Goal: Information Seeking & Learning: Learn about a topic

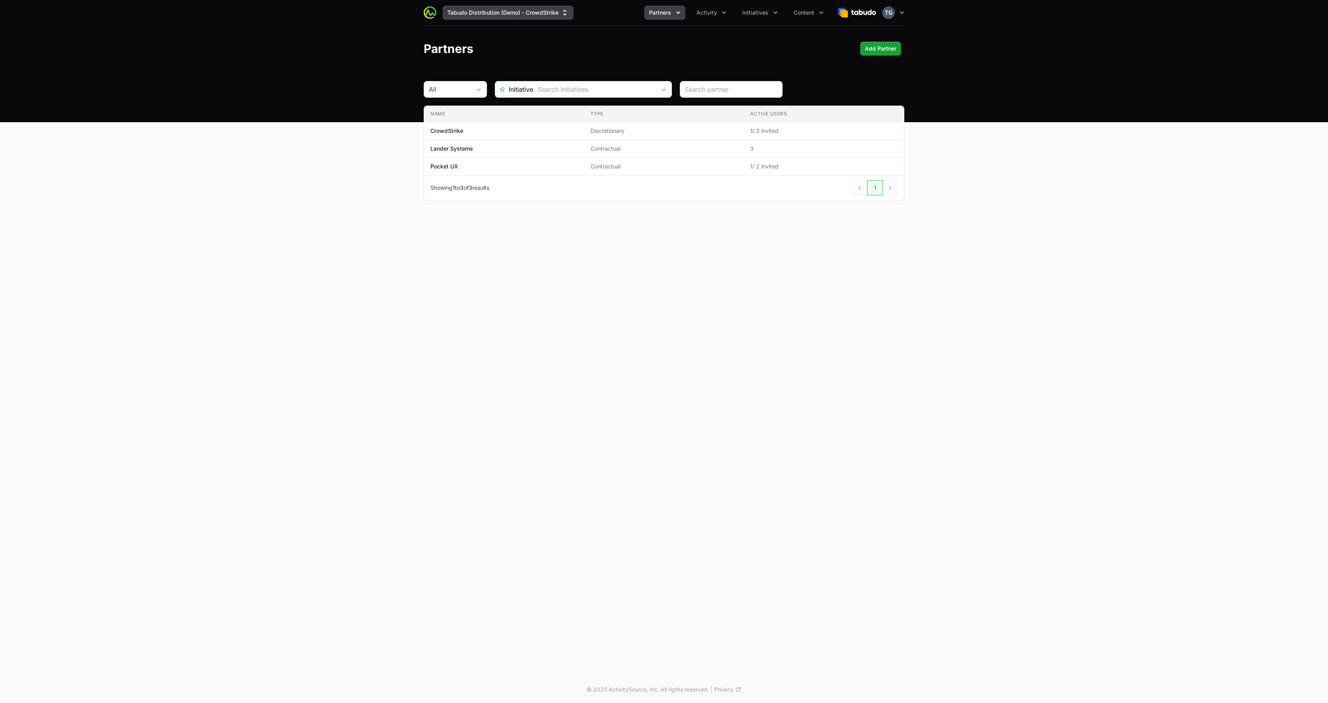
click at [501, 13] on button "Tabudo Distribution (Demo) - CrowdStrike" at bounding box center [508, 13] width 131 height 14
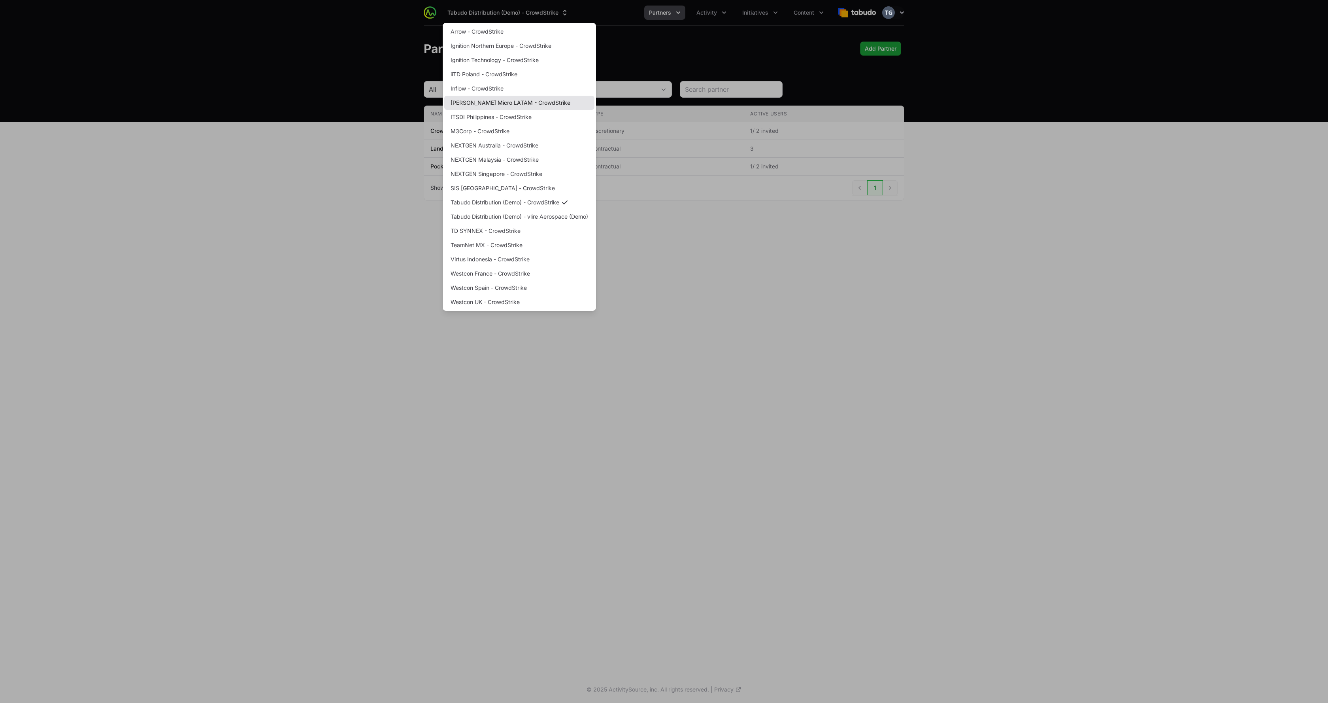
click at [519, 102] on link "[PERSON_NAME] Micro LATAM - CrowdStrike" at bounding box center [519, 103] width 150 height 14
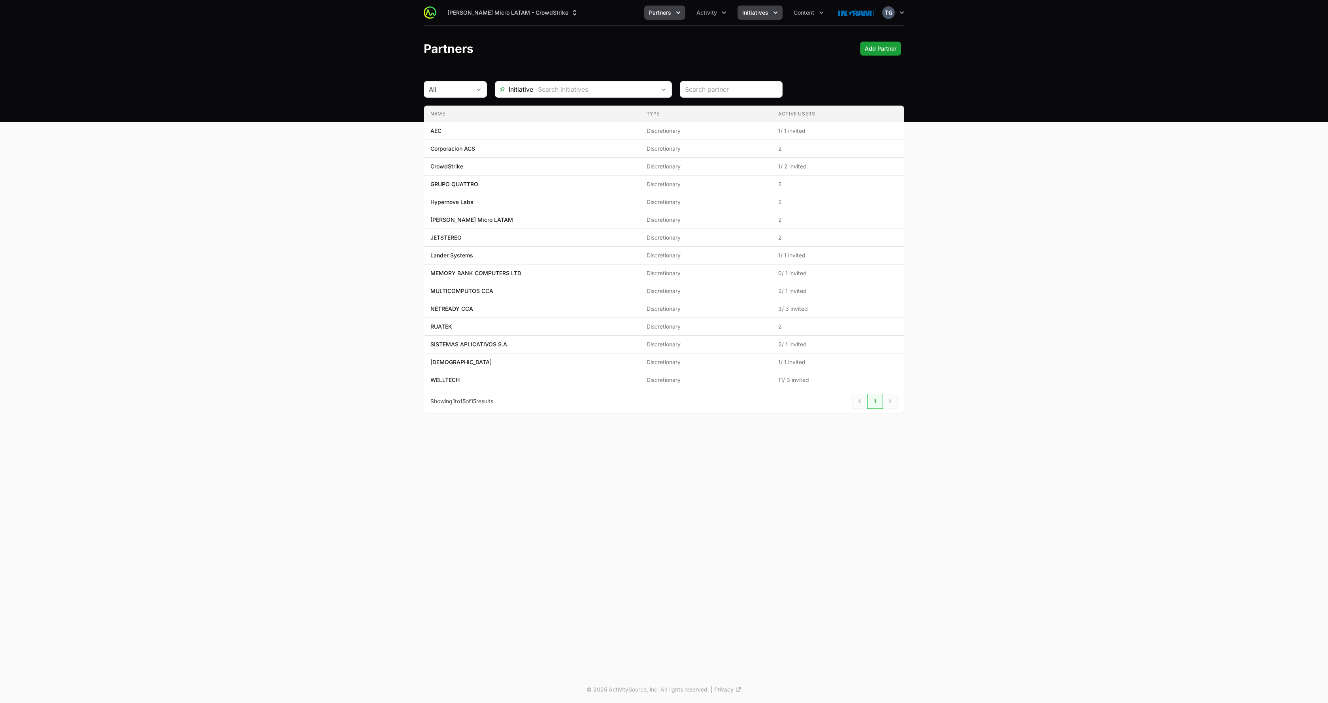
click at [759, 8] on button "Initiatives" at bounding box center [760, 13] width 45 height 14
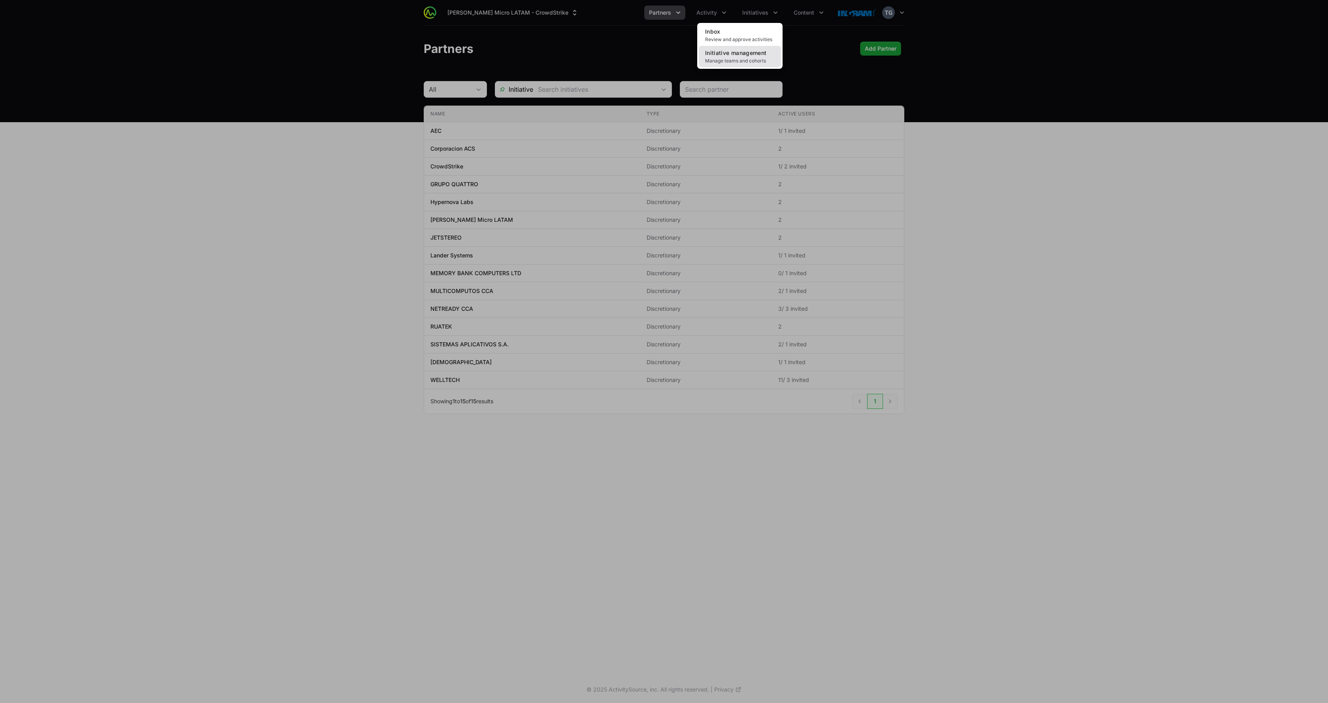
click at [737, 55] on span "Initiative management" at bounding box center [735, 52] width 61 height 7
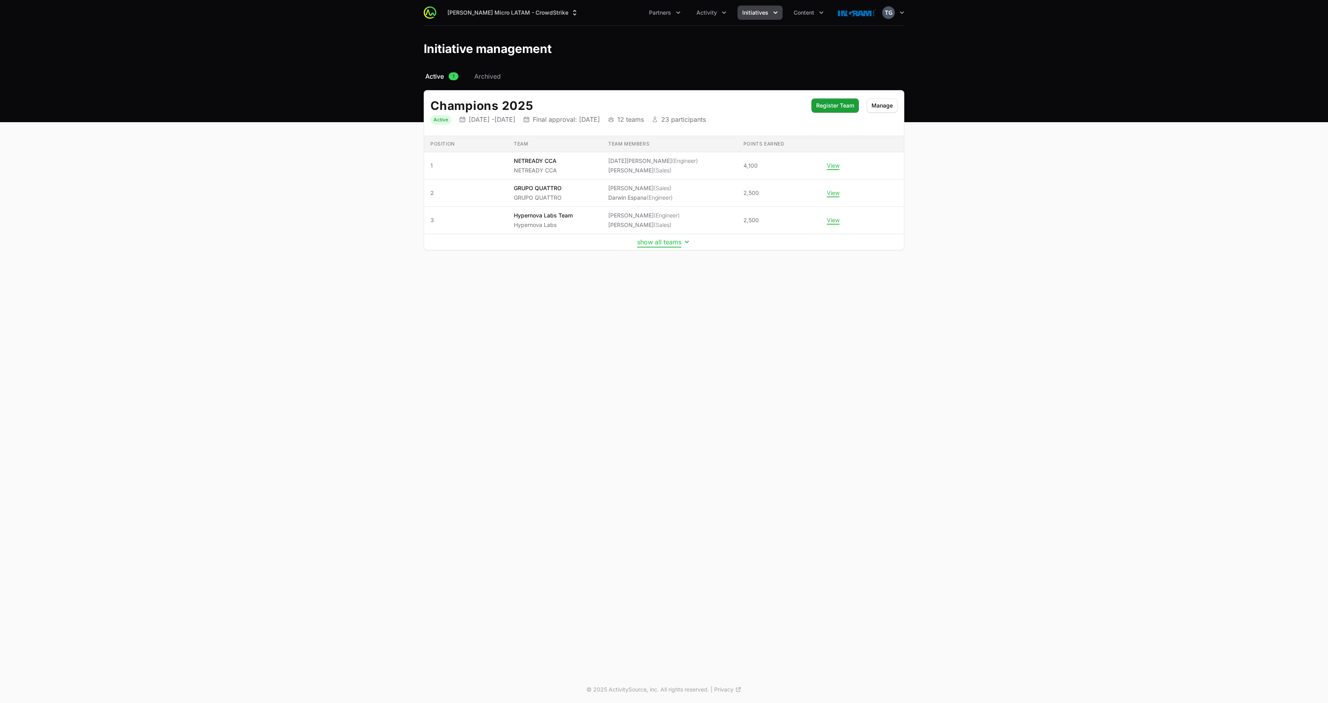
click at [670, 240] on button "show all teams" at bounding box center [664, 242] width 54 height 8
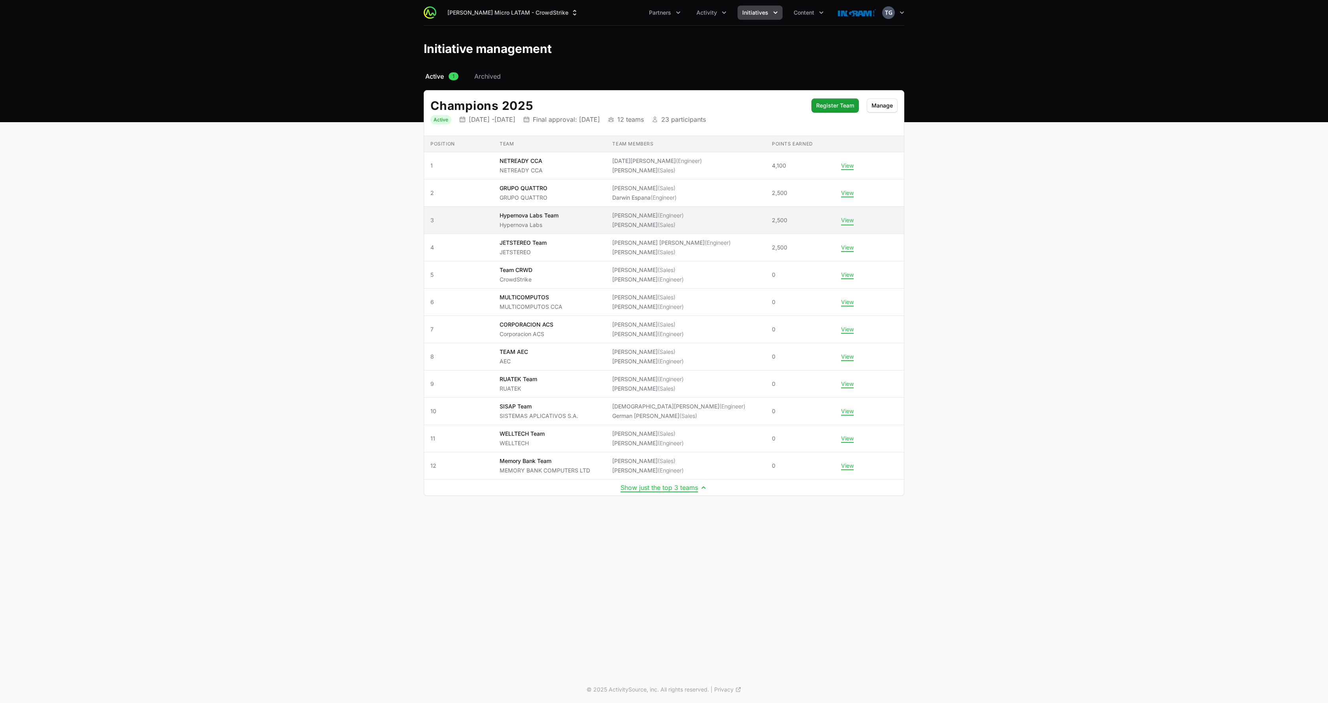
click at [845, 221] on button "View" at bounding box center [847, 220] width 13 height 7
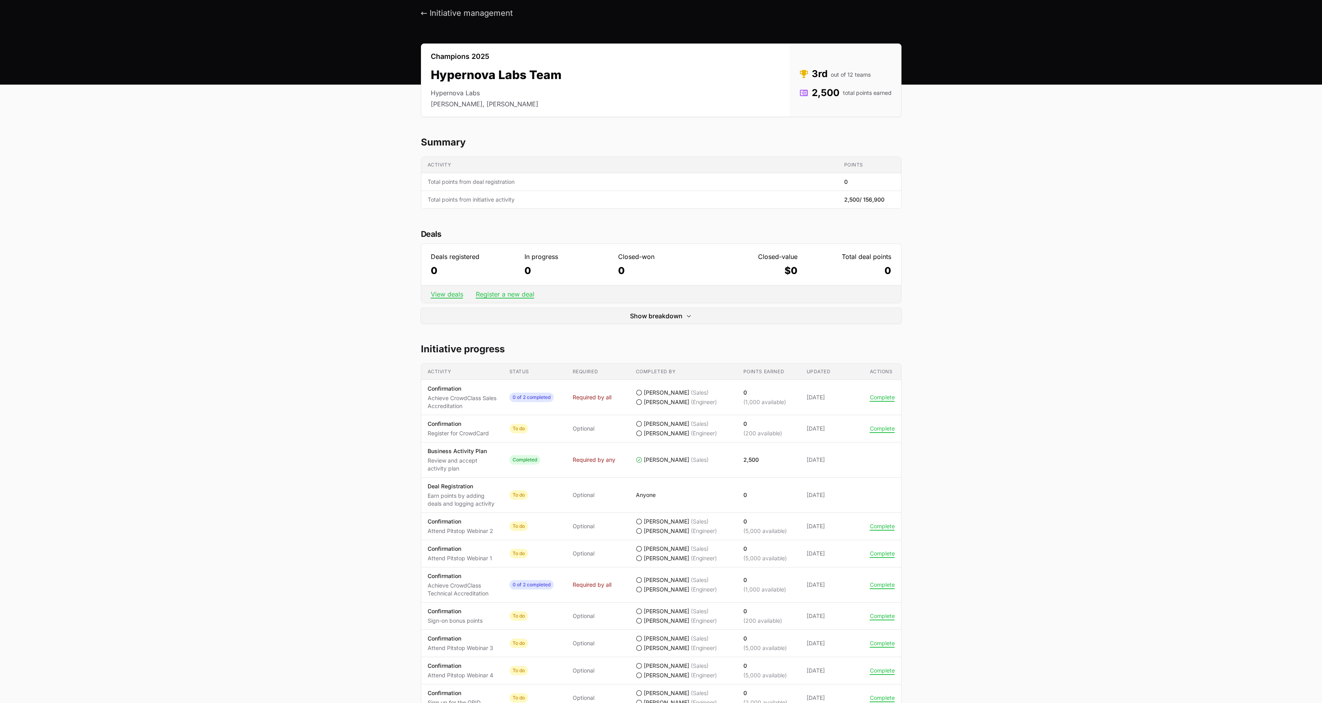
scroll to position [259, 0]
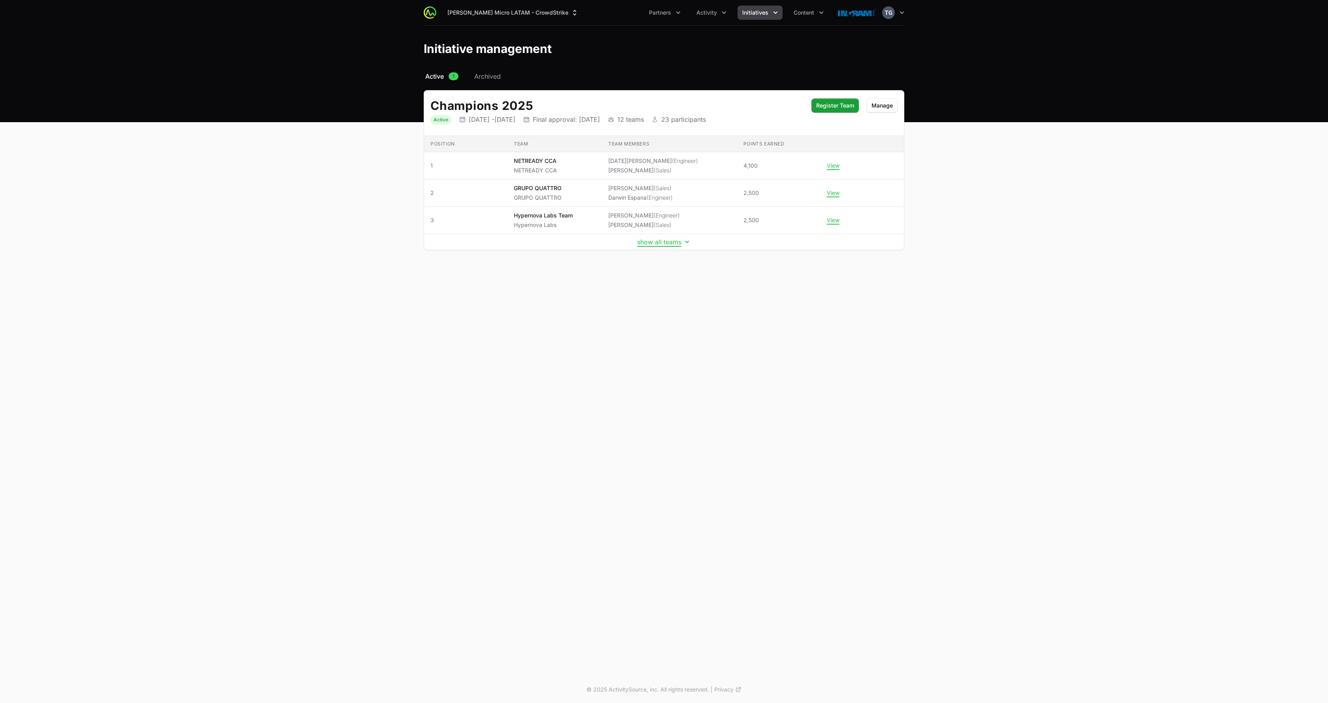
click at [653, 246] on td "show all teams" at bounding box center [664, 242] width 480 height 16
click at [653, 242] on button "show all teams" at bounding box center [664, 242] width 54 height 8
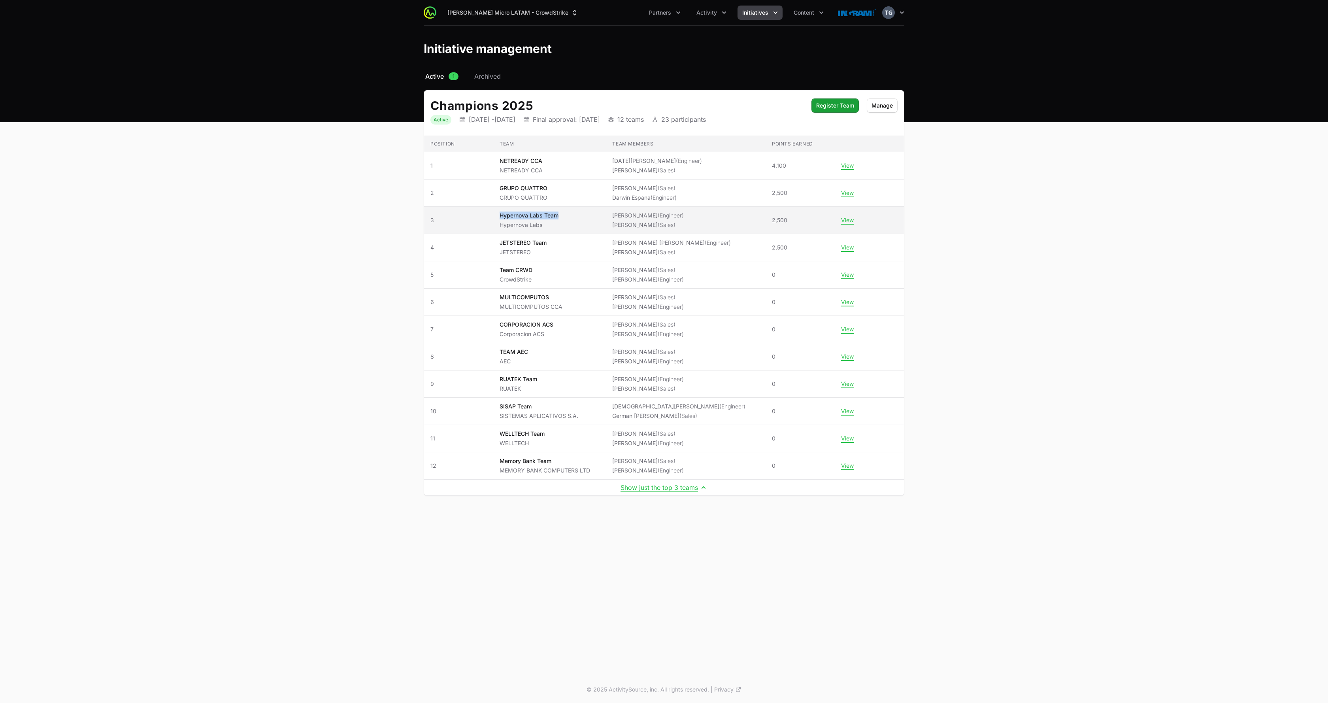
drag, startPoint x: 512, startPoint y: 214, endPoint x: 574, endPoint y: 217, distance: 62.9
click at [574, 217] on td "Team Hypernova Labs Team Hypernova Labs" at bounding box center [549, 220] width 113 height 27
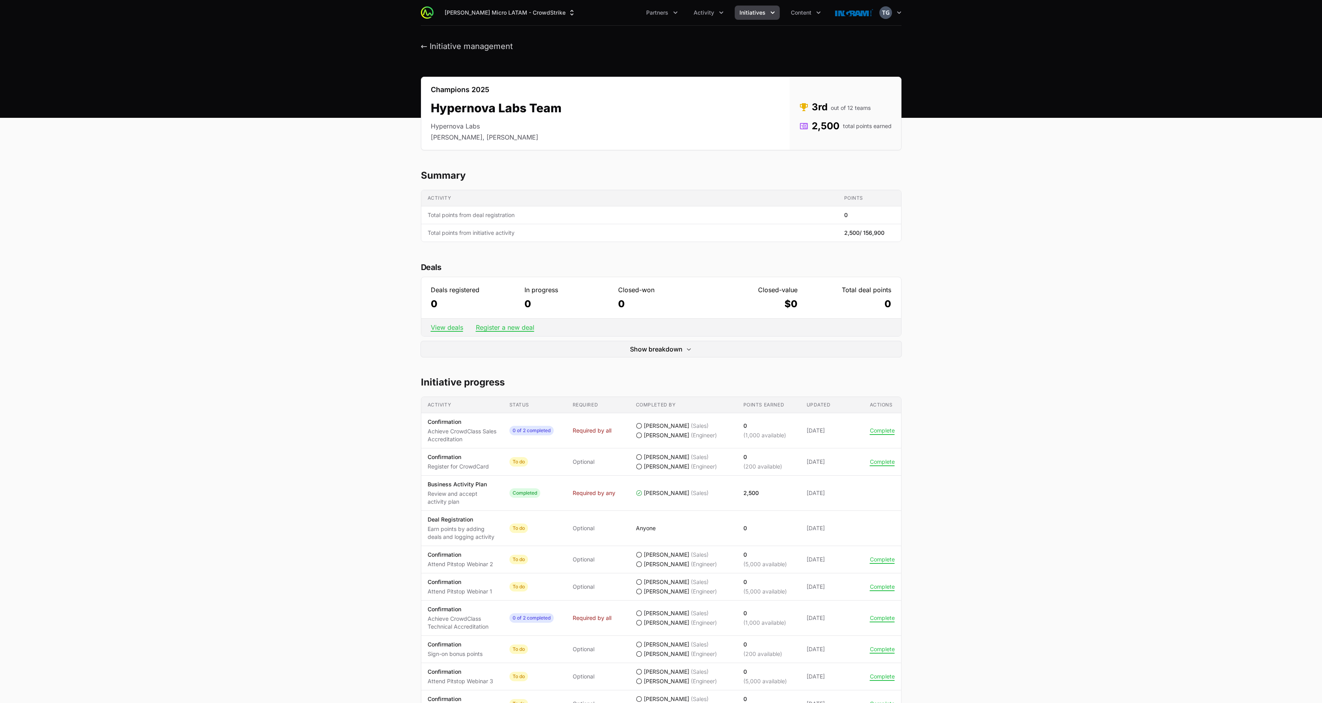
click at [491, 140] on li "Karen González, Emeldo Quiroz" at bounding box center [496, 136] width 131 height 9
click at [435, 140] on li "Karen González, Emeldo Quiroz" at bounding box center [496, 136] width 131 height 9
click at [731, 144] on div "Champions 2025 Hypernova Labs Team Hypernova Labs Karen González, Emeldo Quiroz…" at bounding box center [661, 114] width 481 height 74
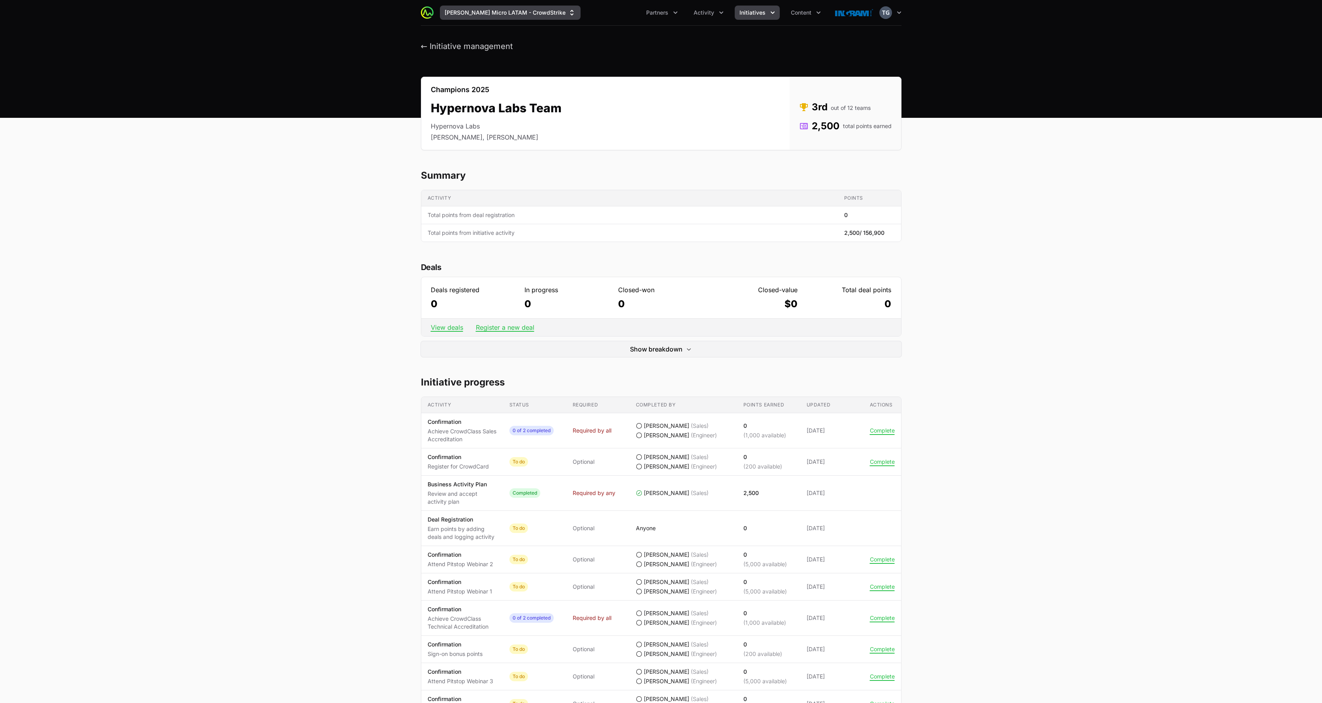
click at [508, 10] on button "[PERSON_NAME] Micro LATAM - CrowdStrike" at bounding box center [510, 13] width 141 height 14
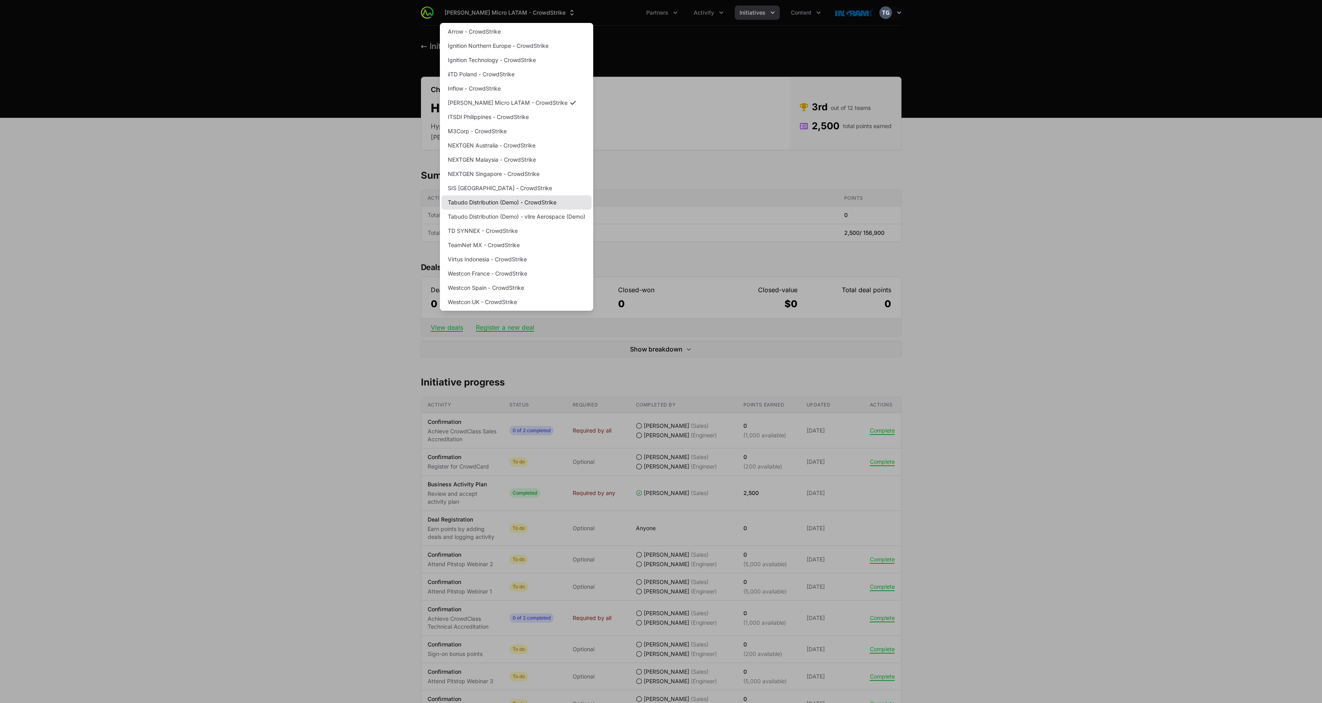
click at [515, 202] on link "Tabudo Distribution (Demo) - CrowdStrike" at bounding box center [517, 202] width 150 height 14
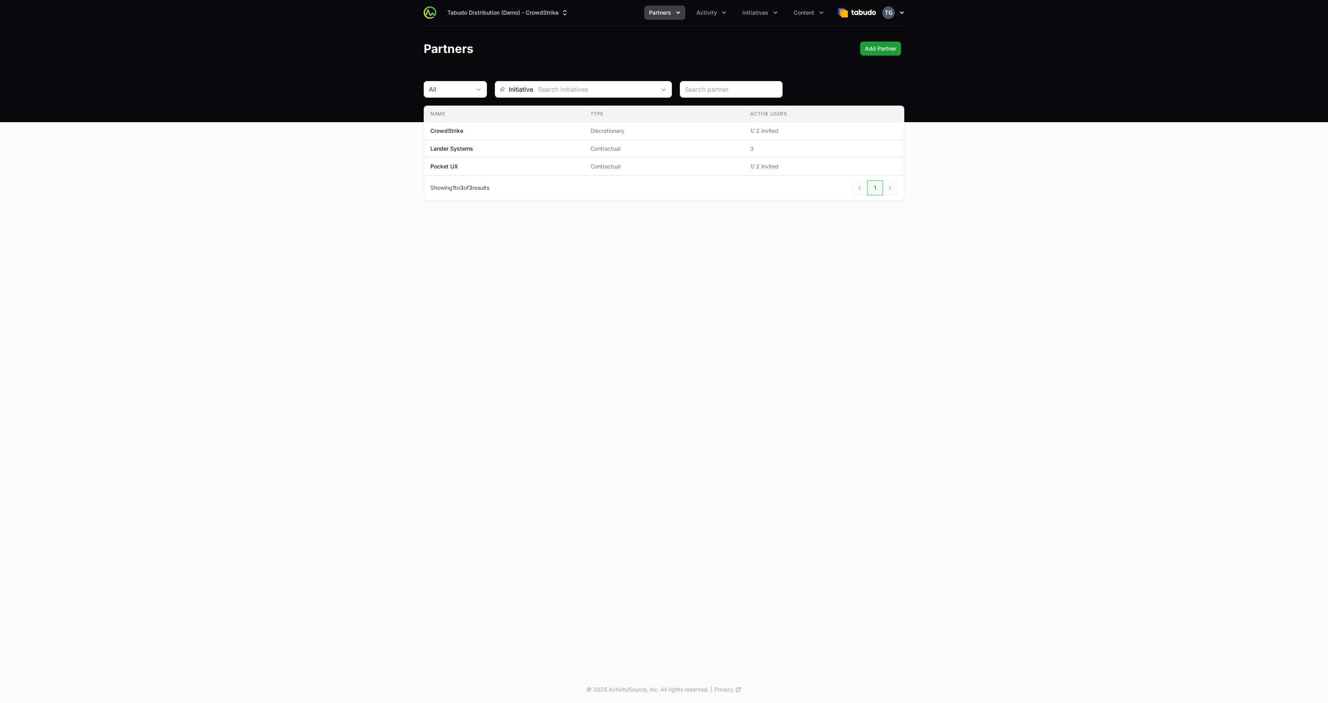
click at [902, 13] on icon "button" at bounding box center [902, 12] width 4 height 2
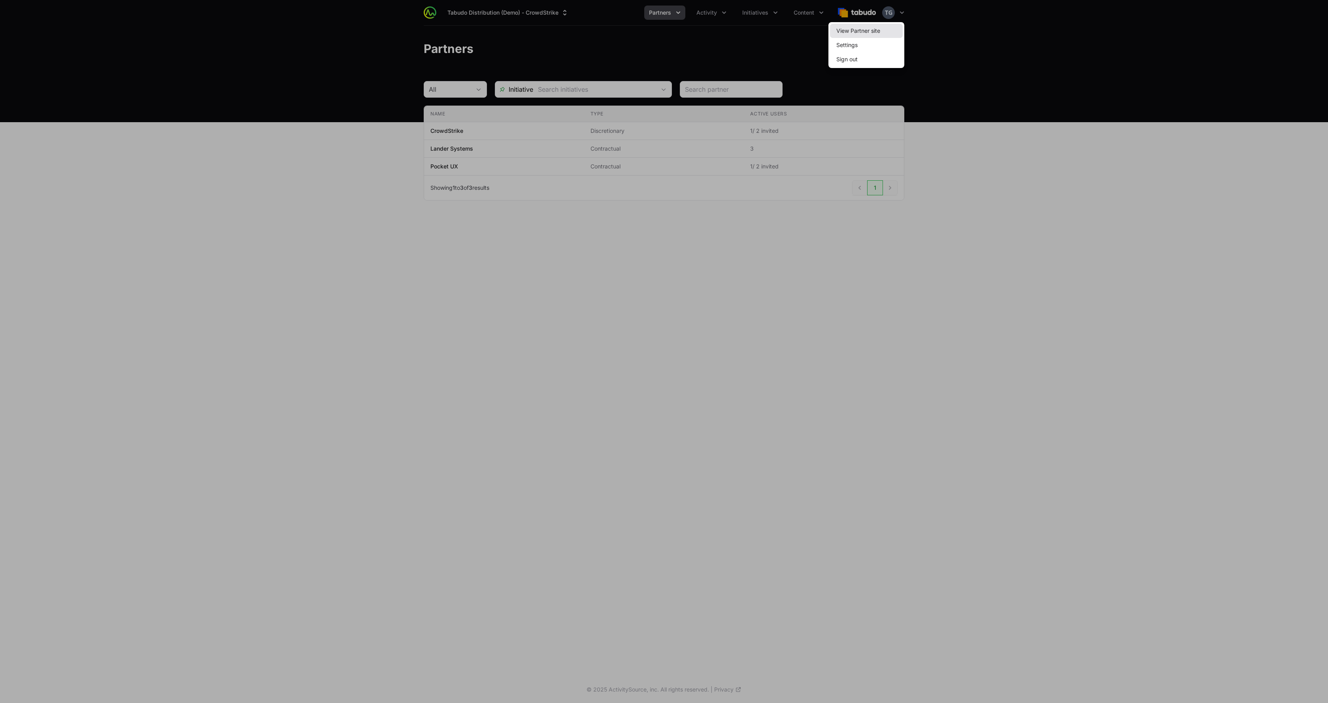
click at [857, 29] on link "View Partner site" at bounding box center [866, 31] width 73 height 14
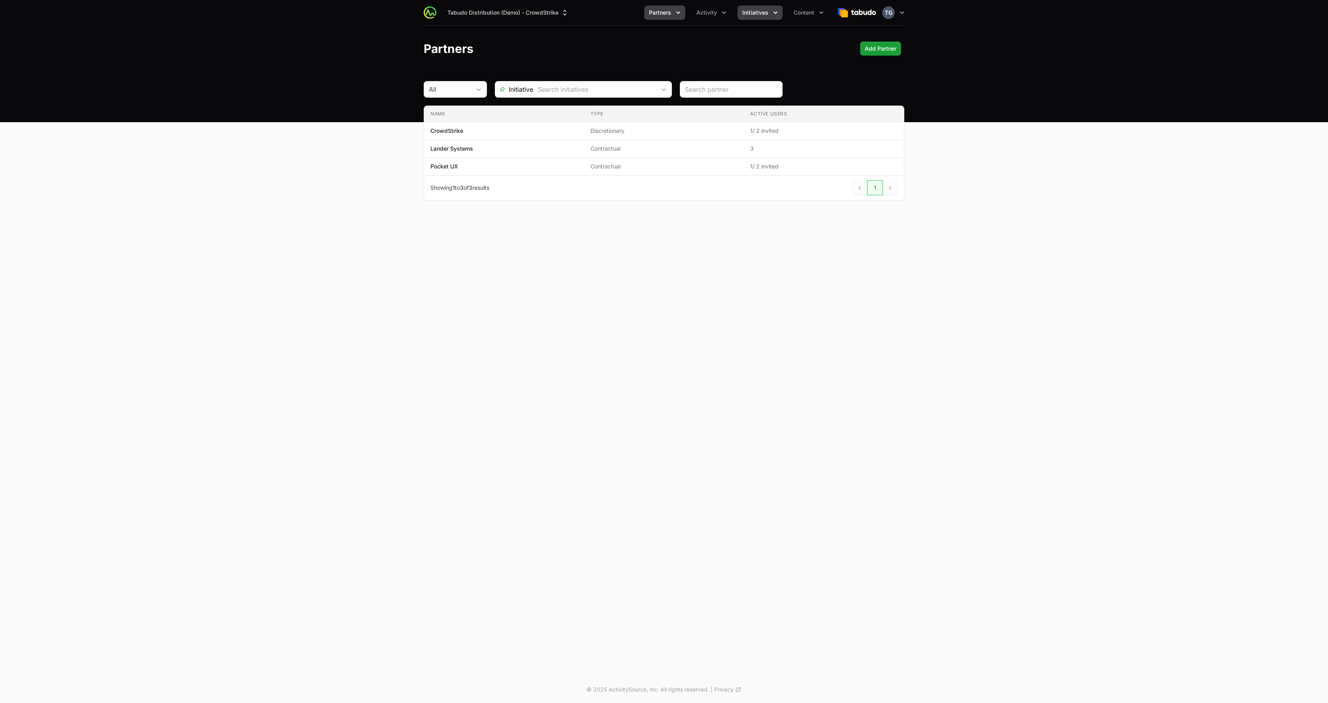
click at [763, 14] on span "Initiatives" at bounding box center [755, 13] width 26 height 8
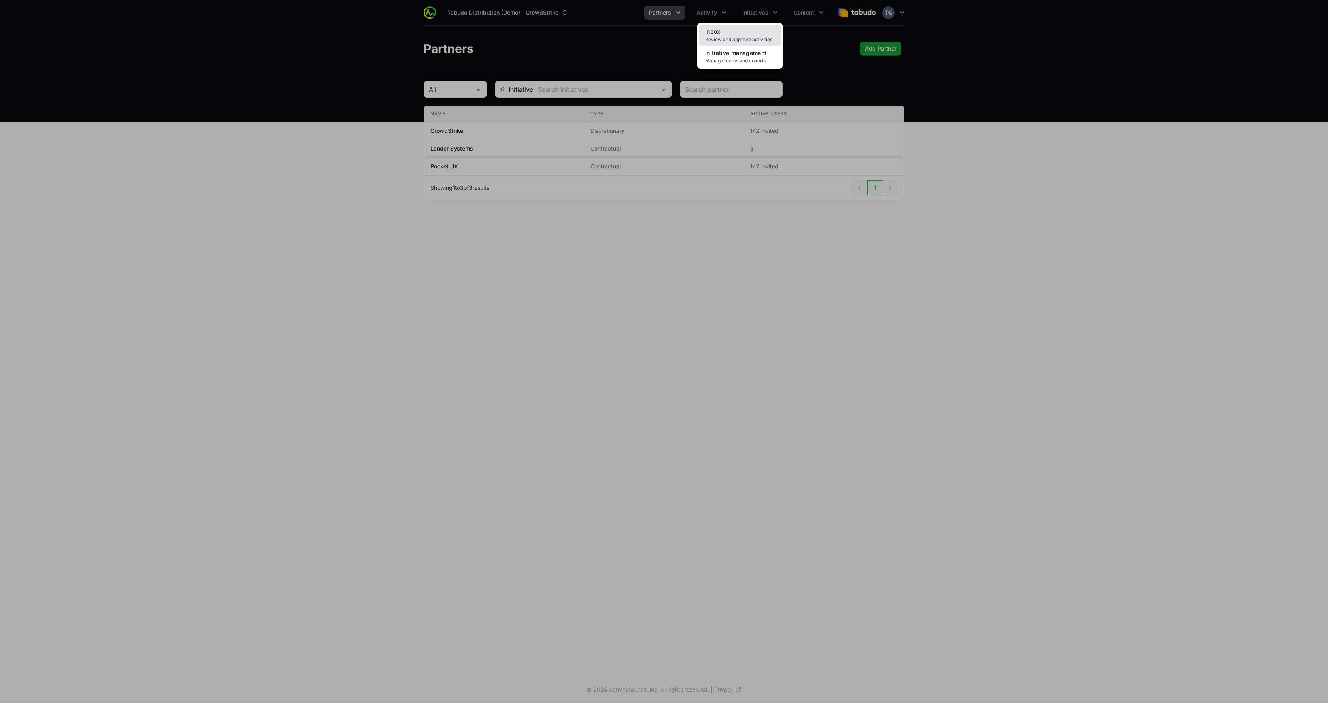
click at [746, 36] on span "Review and approve activities" at bounding box center [740, 39] width 70 height 6
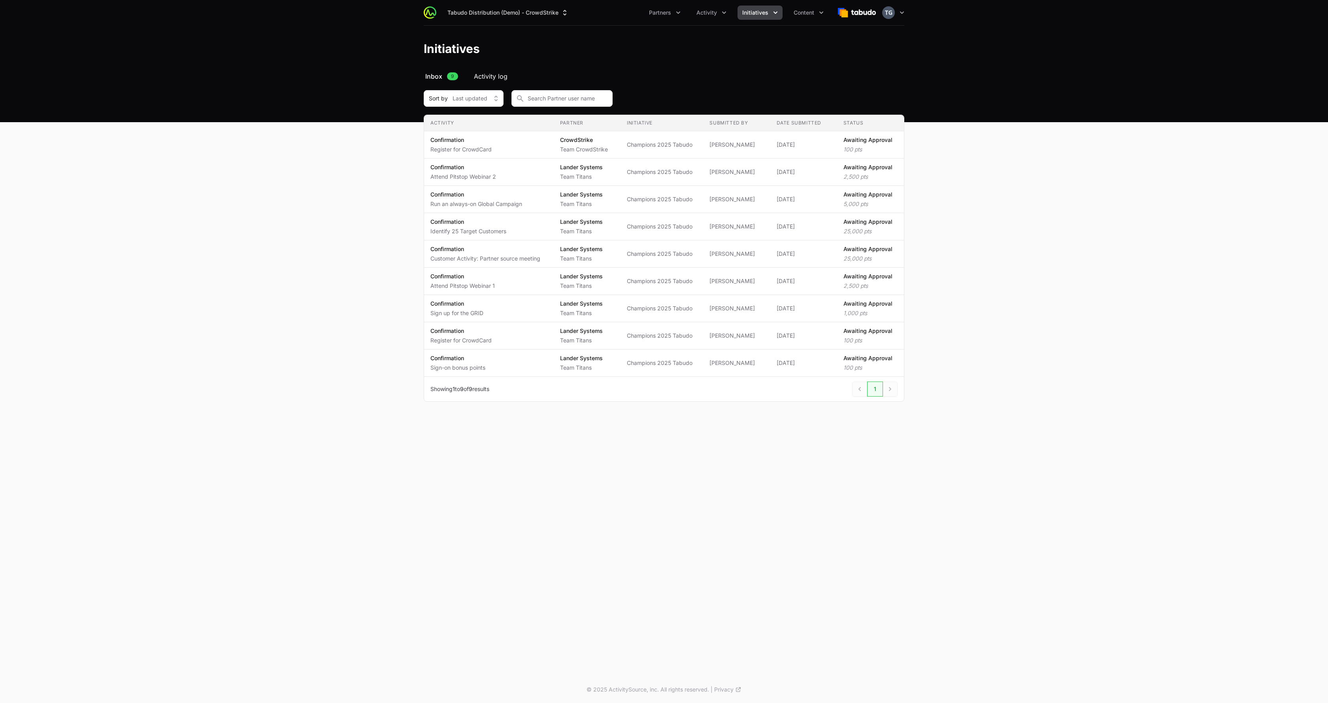
click at [483, 75] on span "Activity log" at bounding box center [491, 76] width 34 height 9
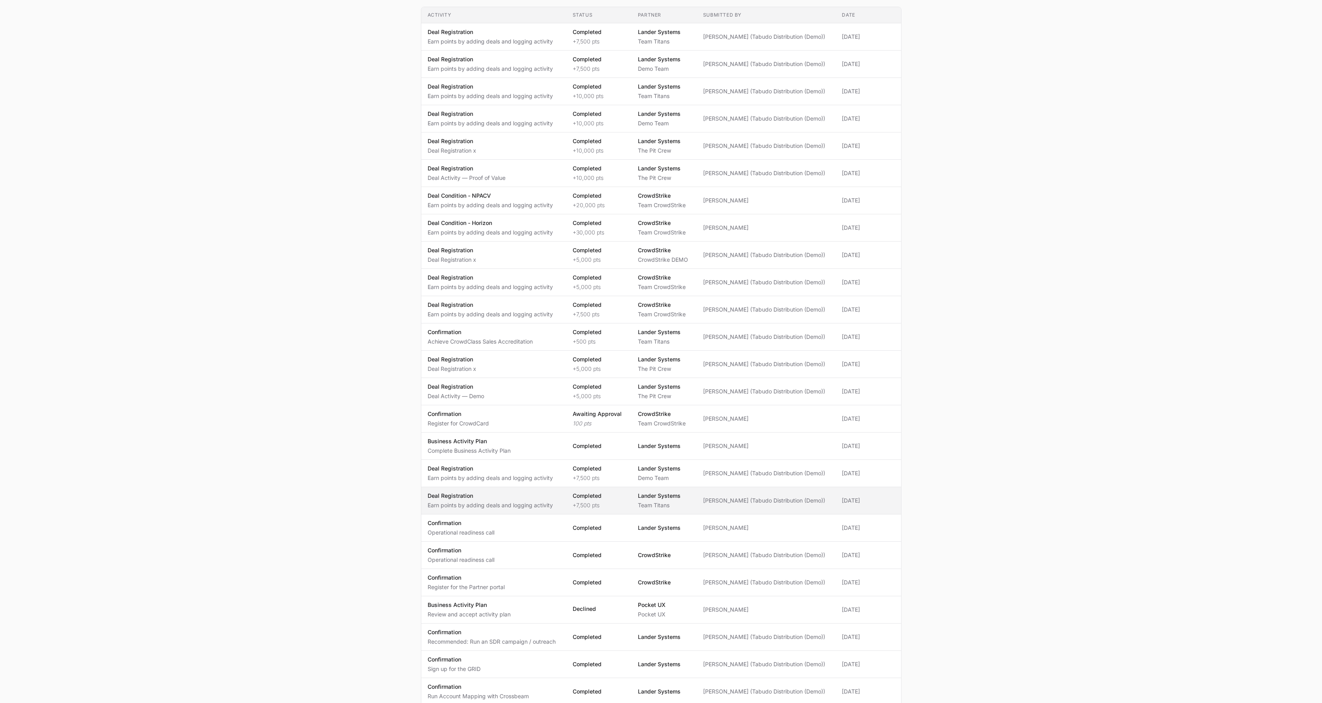
scroll to position [94, 0]
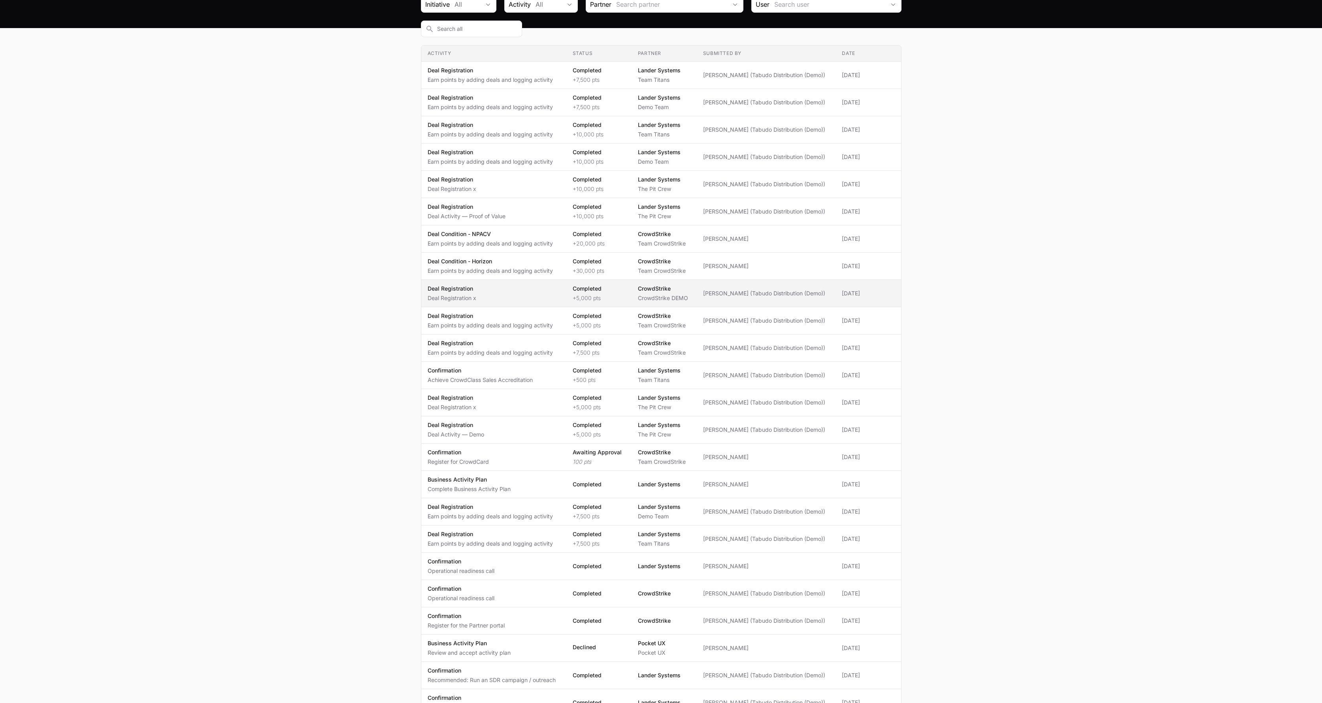
click at [765, 289] on span "(Tabudo Distribution (Demo))" at bounding box center [787, 293] width 75 height 8
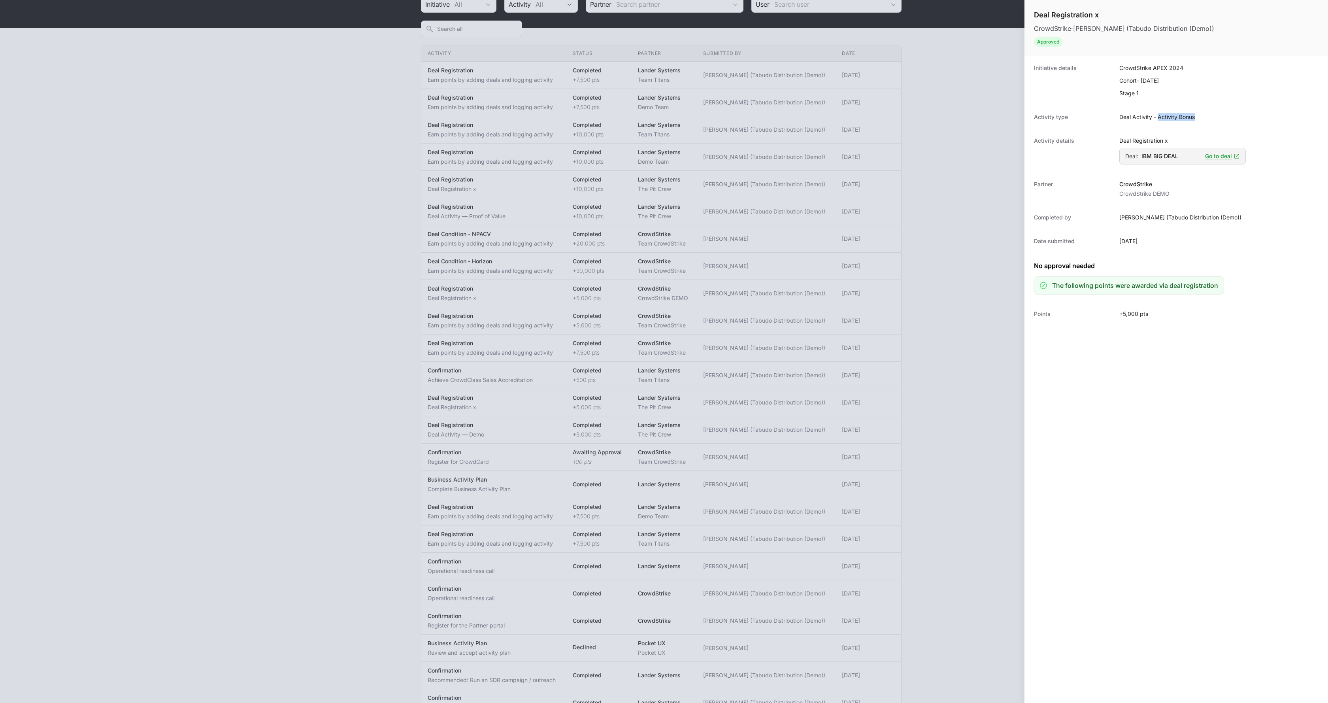
drag, startPoint x: 1159, startPoint y: 117, endPoint x: 1205, endPoint y: 117, distance: 45.9
click at [1205, 117] on div "Activity type Deal Activity - Activity Bonus" at bounding box center [1177, 117] width 304 height 24
drag, startPoint x: 1139, startPoint y: 155, endPoint x: 1185, endPoint y: 156, distance: 46.3
click at [1185, 156] on div "Deal: IBM BIG DEAL Go to deal" at bounding box center [1182, 156] width 115 height 8
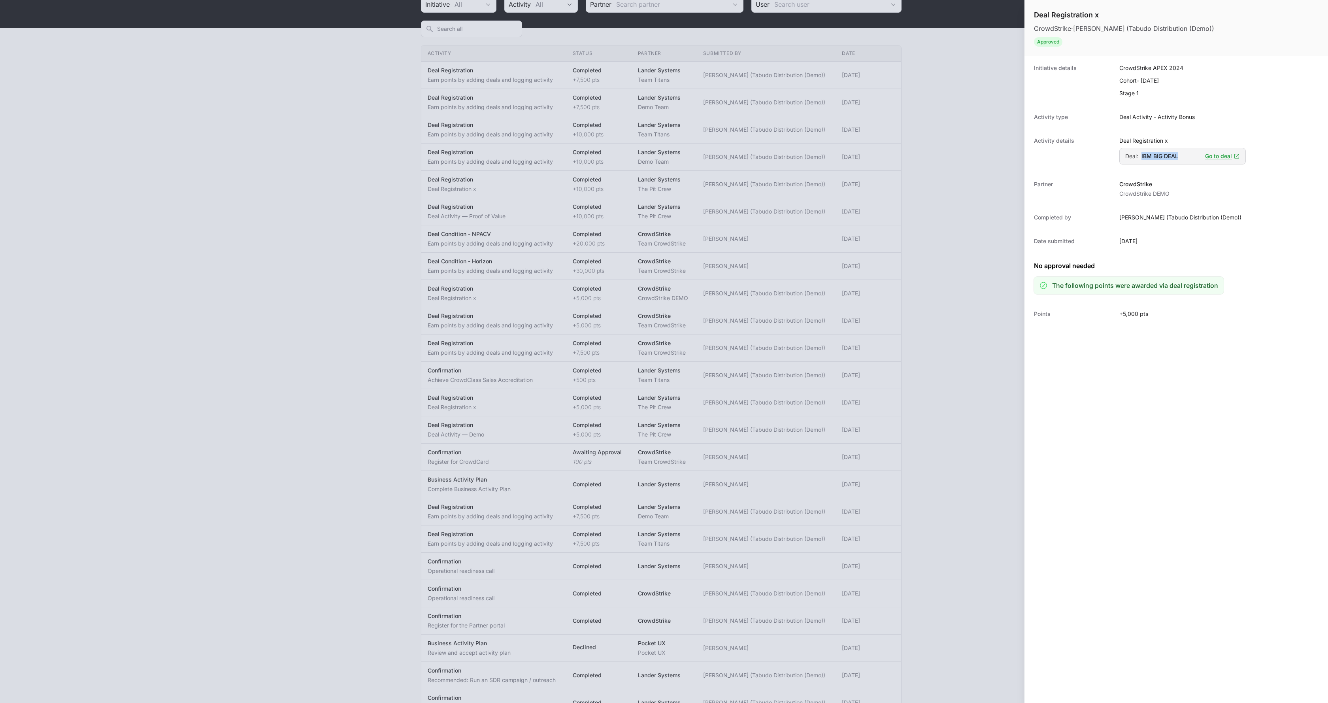
click at [1184, 156] on div "Deal: IBM BIG DEAL Go to deal" at bounding box center [1182, 156] width 115 height 8
click at [1129, 112] on div "Activity type Deal Activity - Activity Bonus" at bounding box center [1177, 117] width 304 height 24
click at [1130, 112] on div "Activity type Deal Activity - Activity Bonus" at bounding box center [1177, 117] width 304 height 24
click at [1103, 221] on div "Completed by Eric Mingus (Tabudo Distribution (Demo))" at bounding box center [1177, 218] width 304 height 24
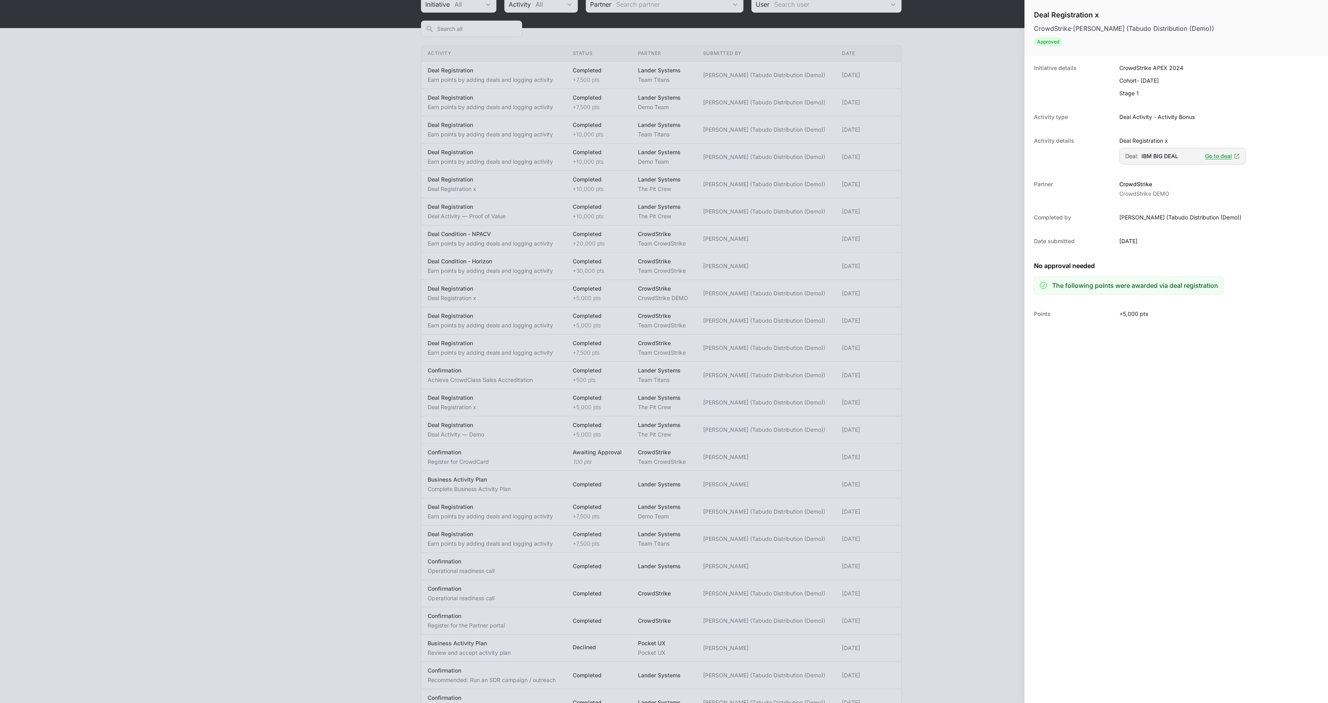
drag, startPoint x: 1116, startPoint y: 217, endPoint x: 1249, endPoint y: 218, distance: 133.2
click at [1249, 218] on div "Completed by Eric Mingus (Tabudo Distribution (Demo))" at bounding box center [1177, 218] width 304 height 24
drag, startPoint x: 1175, startPoint y: 193, endPoint x: 1106, endPoint y: 179, distance: 69.8
click at [1106, 179] on div "Partner CrowdStrike CrowdStrike DEMO" at bounding box center [1177, 188] width 304 height 33
click at [1262, 225] on div "Completed by Eric Mingus (Tabudo Distribution (Demo))" at bounding box center [1177, 218] width 304 height 24
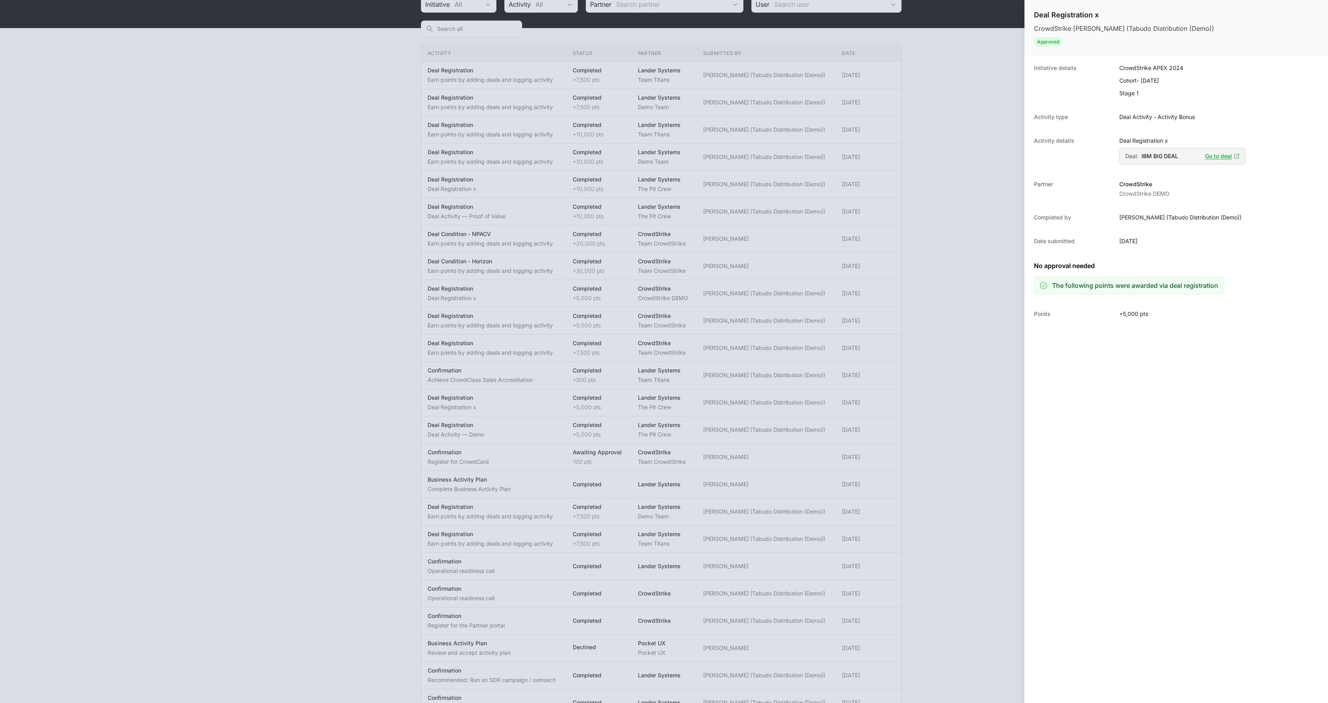
drag, startPoint x: 1108, startPoint y: 219, endPoint x: 1235, endPoint y: 219, distance: 126.9
click at [1235, 219] on div "Completed by Eric Mingus (Tabudo Distribution (Demo))" at bounding box center [1177, 218] width 304 height 24
click at [1235, 220] on div "Completed by Eric Mingus (Tabudo Distribution (Demo))" at bounding box center [1177, 218] width 304 height 24
click at [522, 252] on div at bounding box center [664, 351] width 1328 height 703
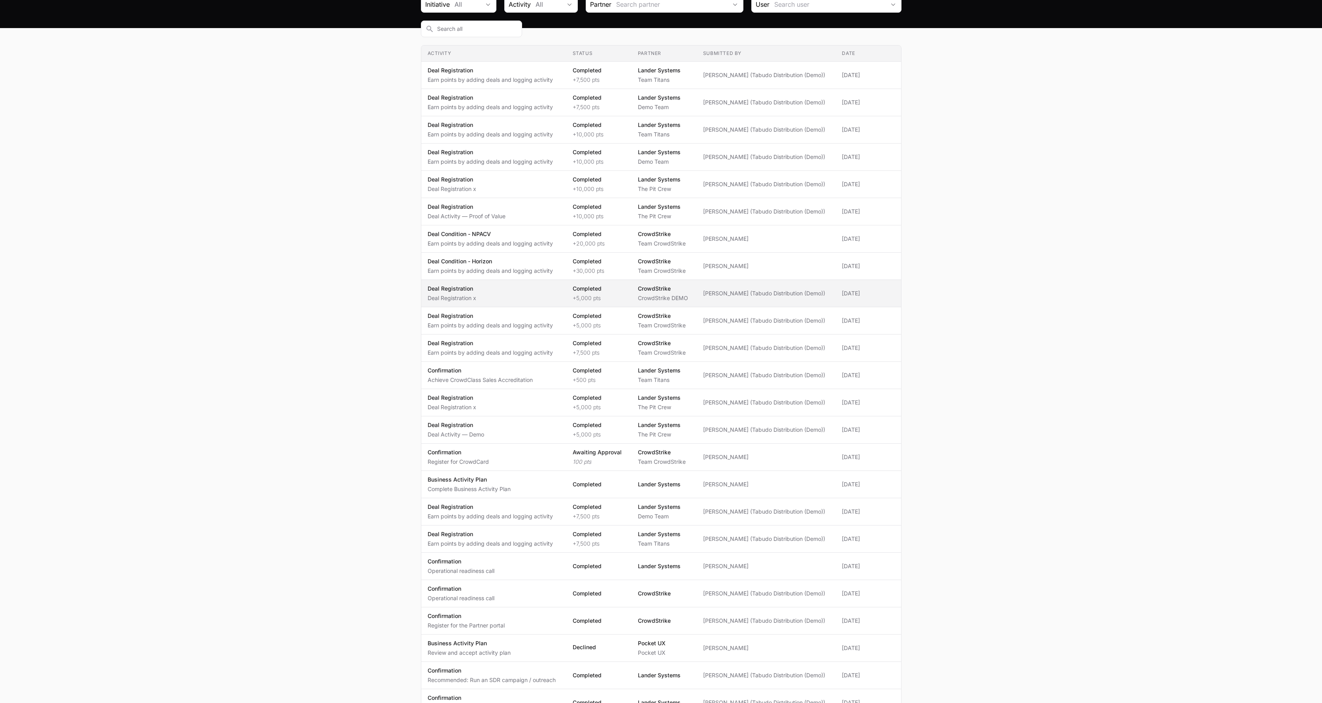
click at [728, 289] on span "Eric Mingus" at bounding box center [725, 293] width 45 height 8
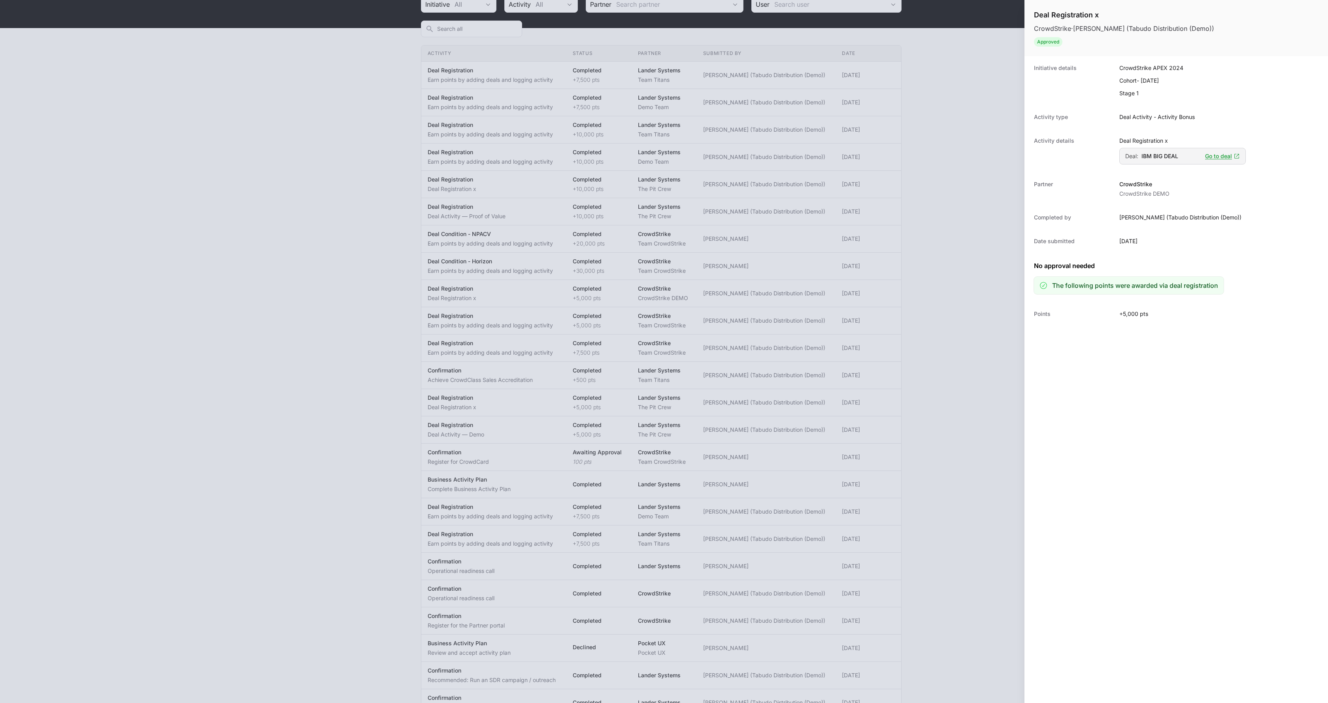
drag, startPoint x: 774, startPoint y: 159, endPoint x: 757, endPoint y: 139, distance: 25.8
click at [774, 158] on div at bounding box center [664, 351] width 1328 height 703
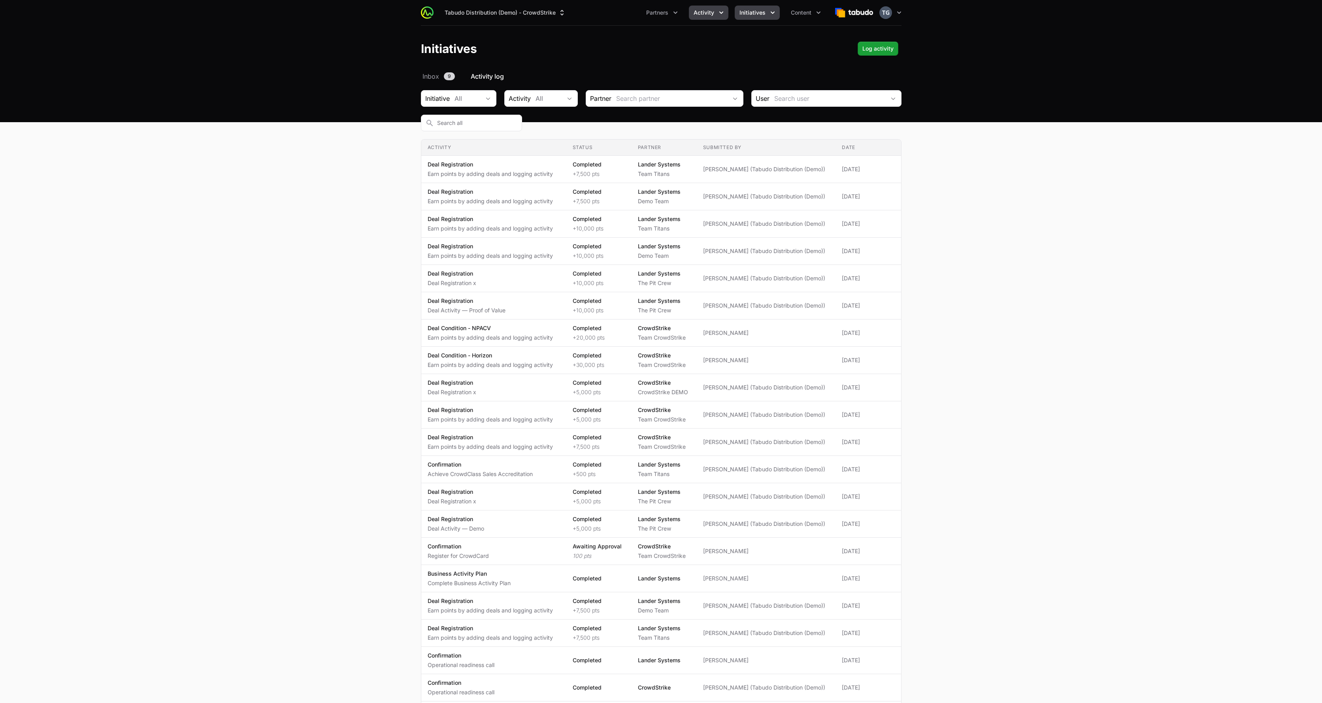
click at [699, 17] on button "Activity" at bounding box center [709, 13] width 40 height 14
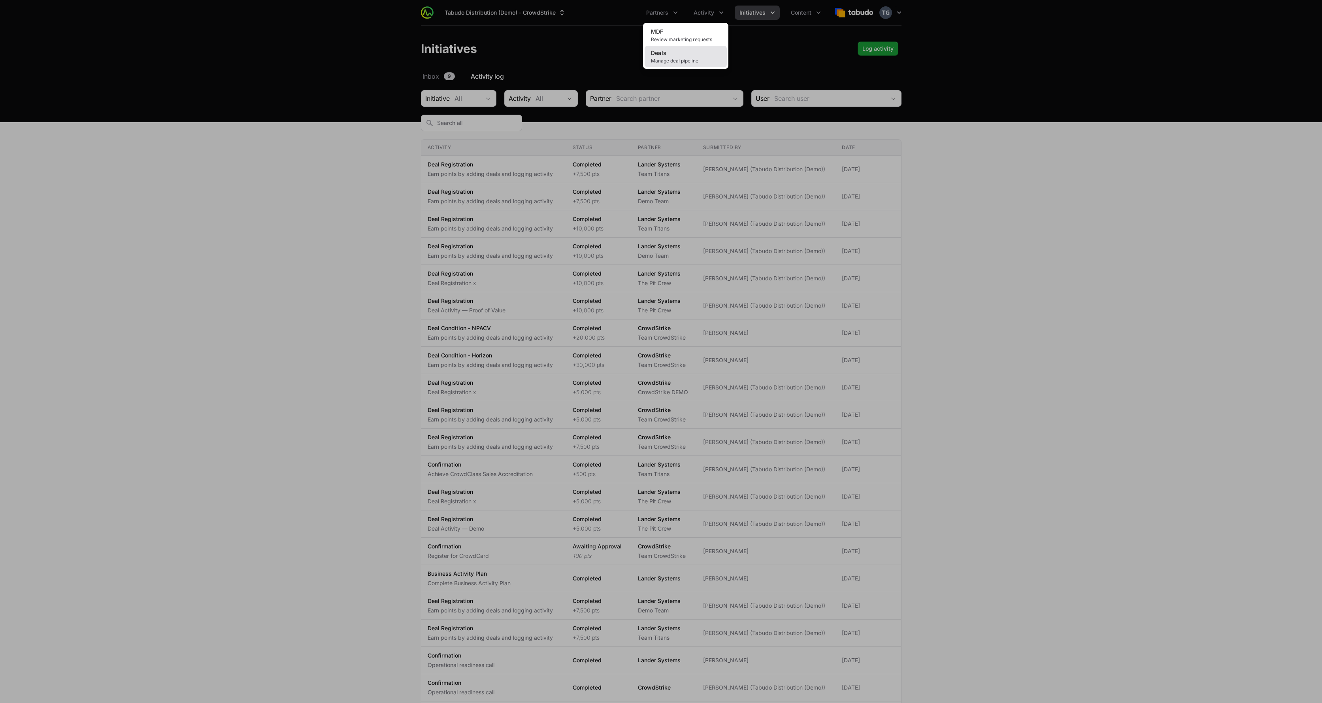
click at [691, 57] on link "Deals Manage deal pipeline" at bounding box center [686, 56] width 82 height 21
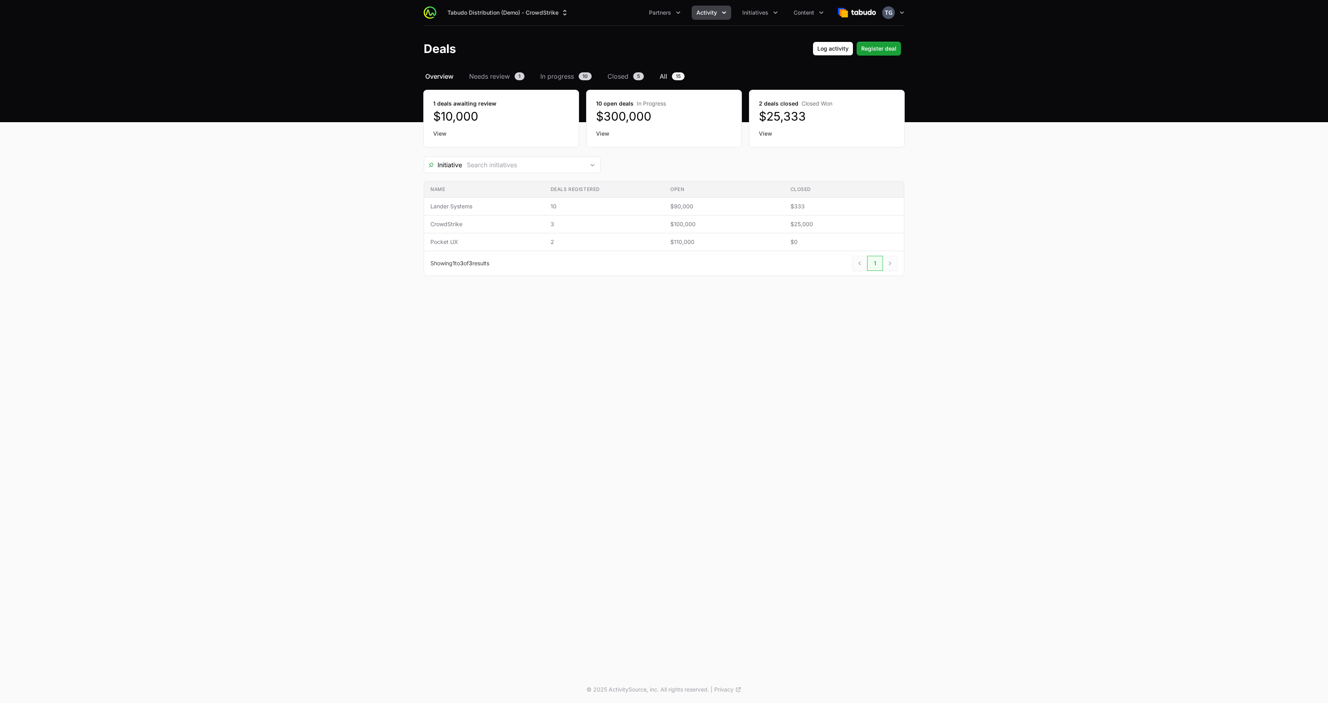
click at [669, 75] on link "All 15" at bounding box center [672, 76] width 28 height 9
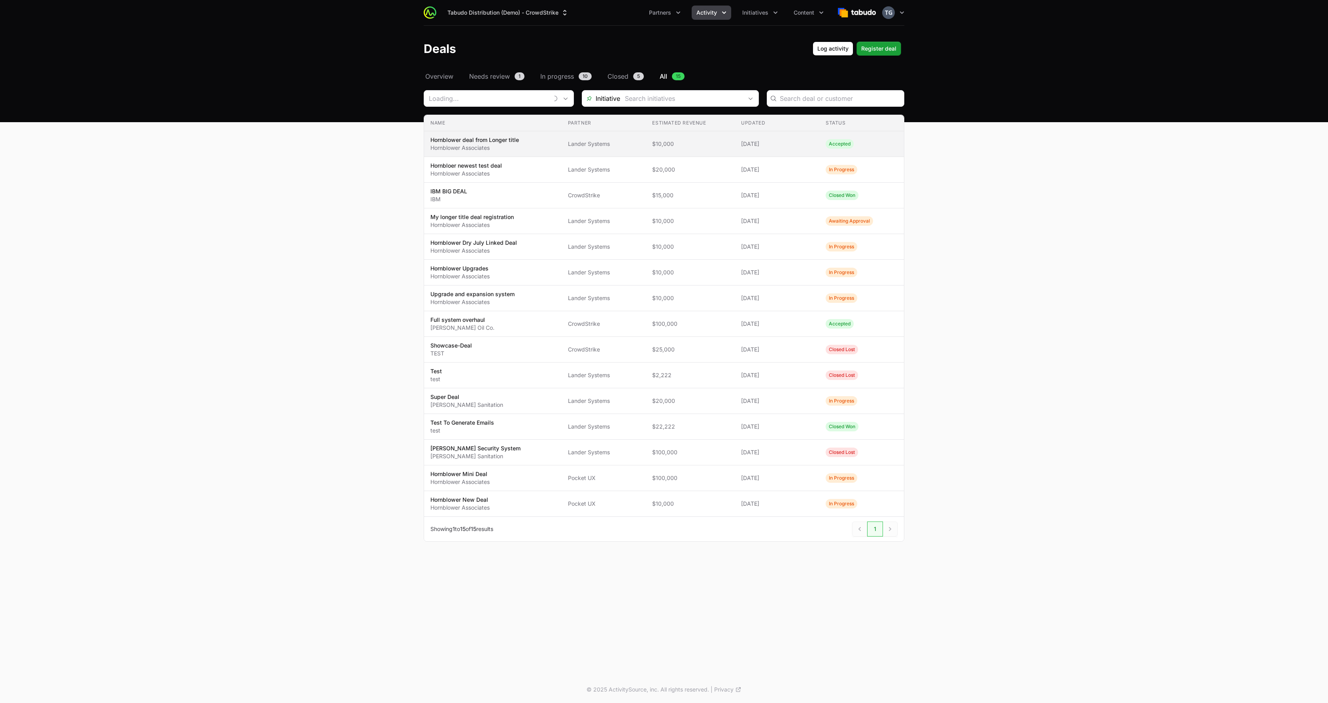
click at [506, 147] on p "Hornblower Associates" at bounding box center [474, 148] width 89 height 8
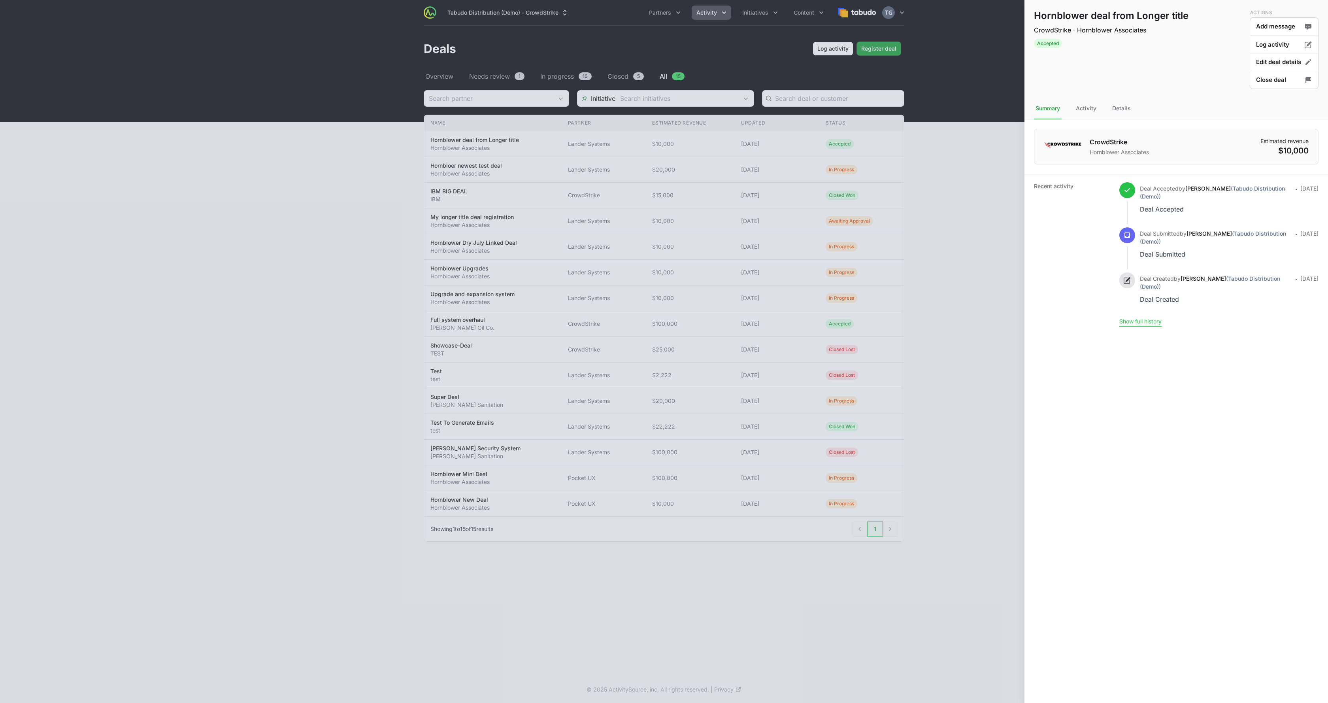
click at [1144, 323] on button "Show full history" at bounding box center [1141, 321] width 42 height 7
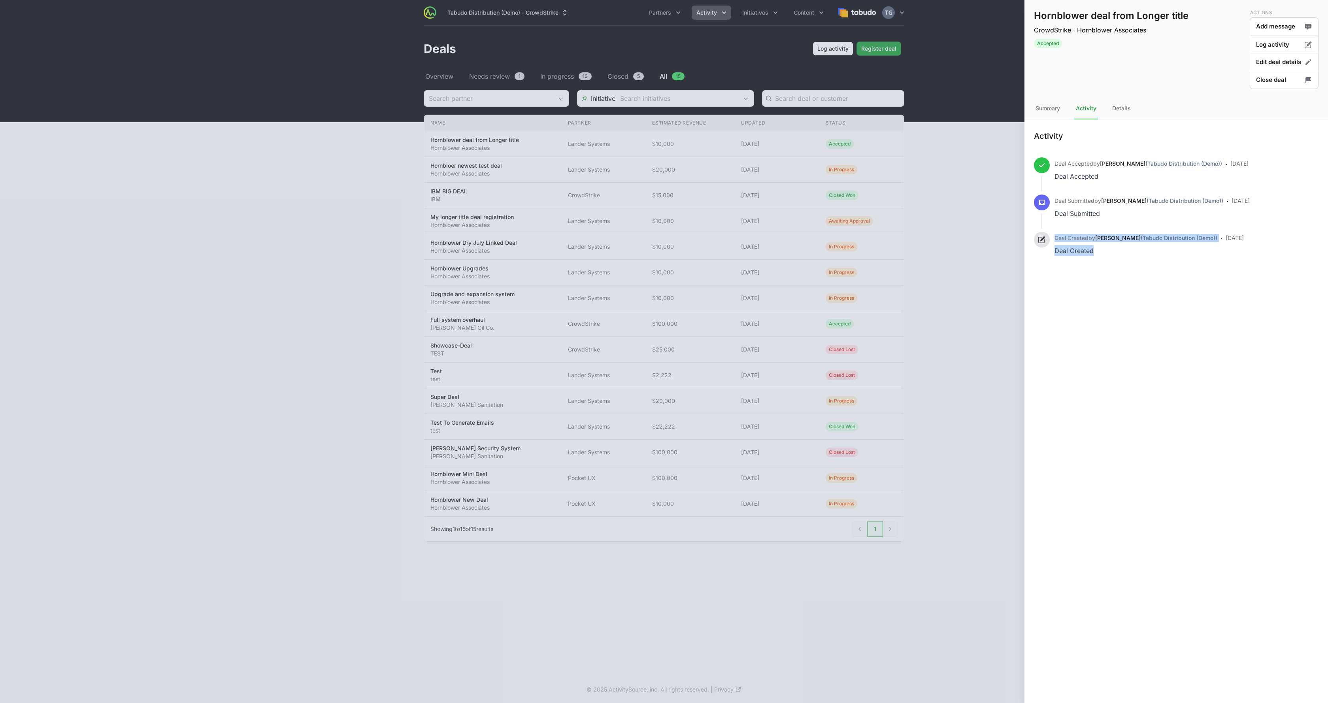
drag, startPoint x: 1106, startPoint y: 256, endPoint x: 1045, endPoint y: 238, distance: 64.2
click at [1045, 238] on div "Deal Created by Timothy Greig (Tabudo Distribution (Demo)) Deal Created · 3 day…" at bounding box center [1176, 250] width 285 height 37
click at [286, 130] on div at bounding box center [664, 351] width 1328 height 703
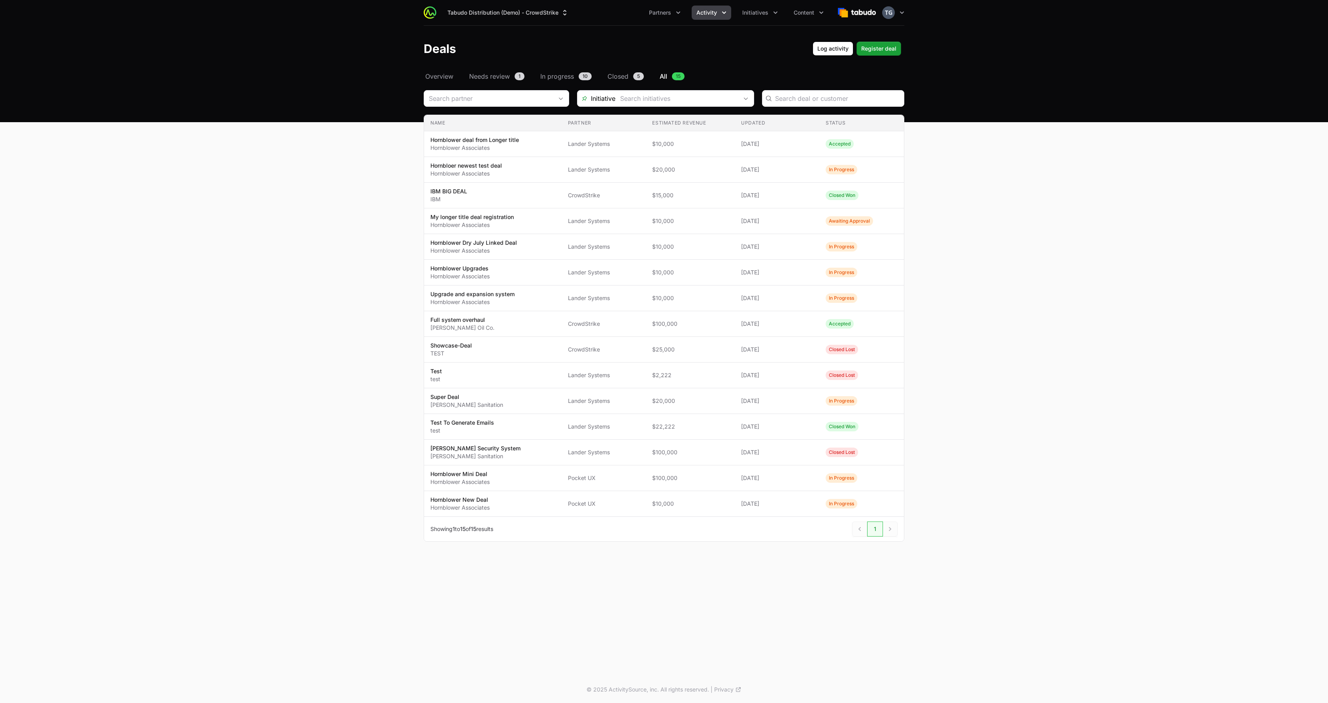
click at [908, 9] on div "Tabudo Distribution (Demo) - CrowdStrike Partners Activity Initiatives Content …" at bounding box center [664, 13] width 506 height 26
click at [903, 11] on icon "button" at bounding box center [902, 13] width 8 height 8
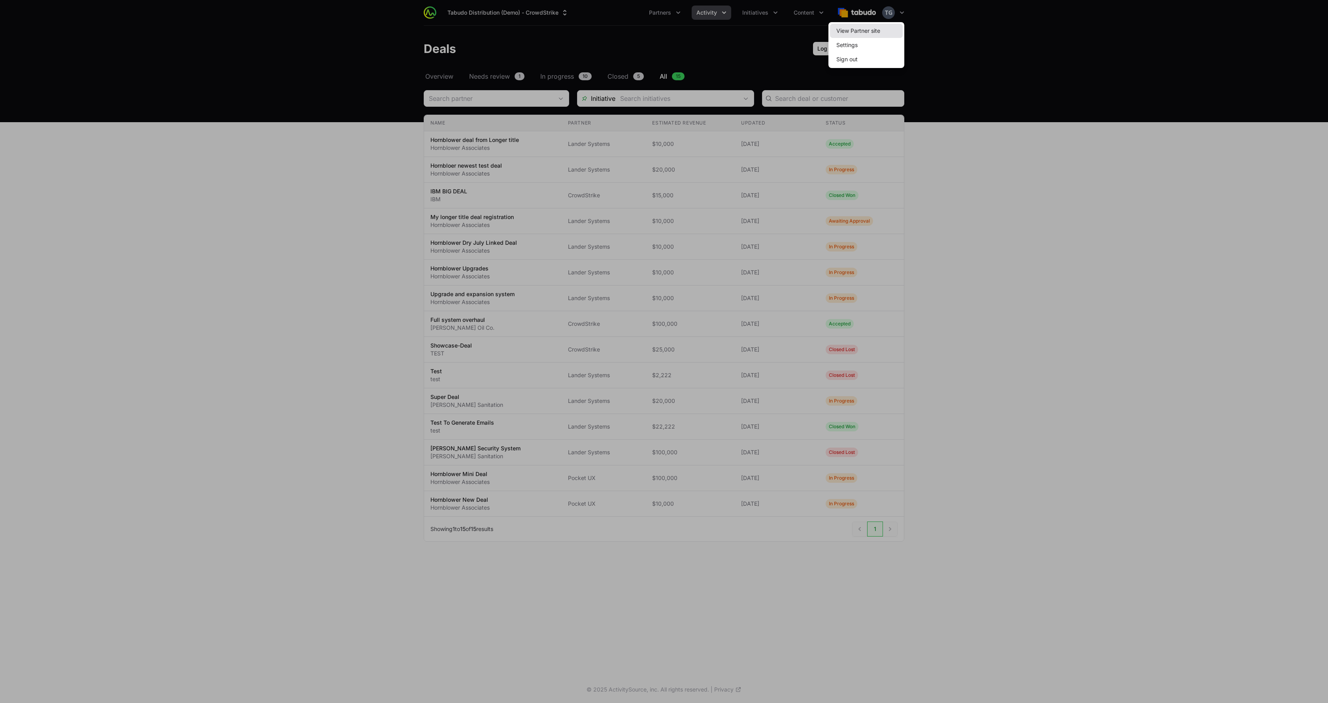
click at [894, 29] on link "View Partner site" at bounding box center [866, 31] width 73 height 14
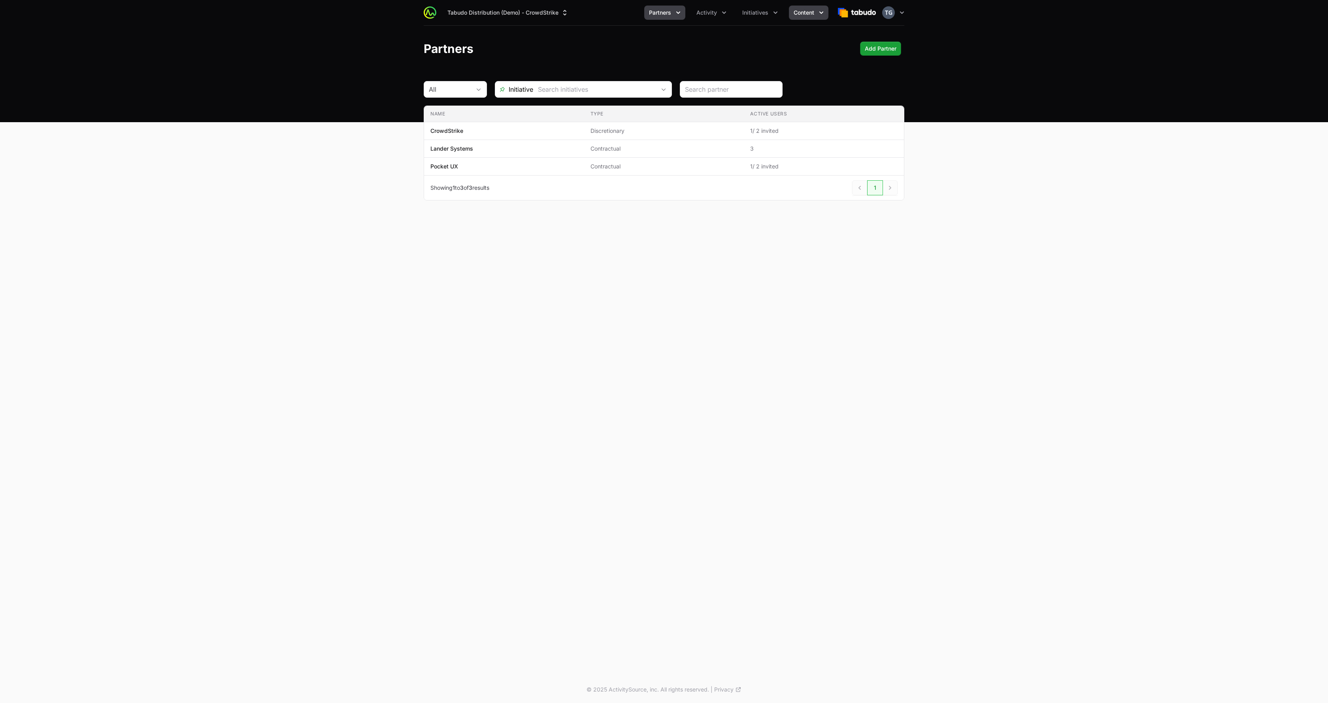
click at [803, 15] on span "Content" at bounding box center [804, 13] width 21 height 8
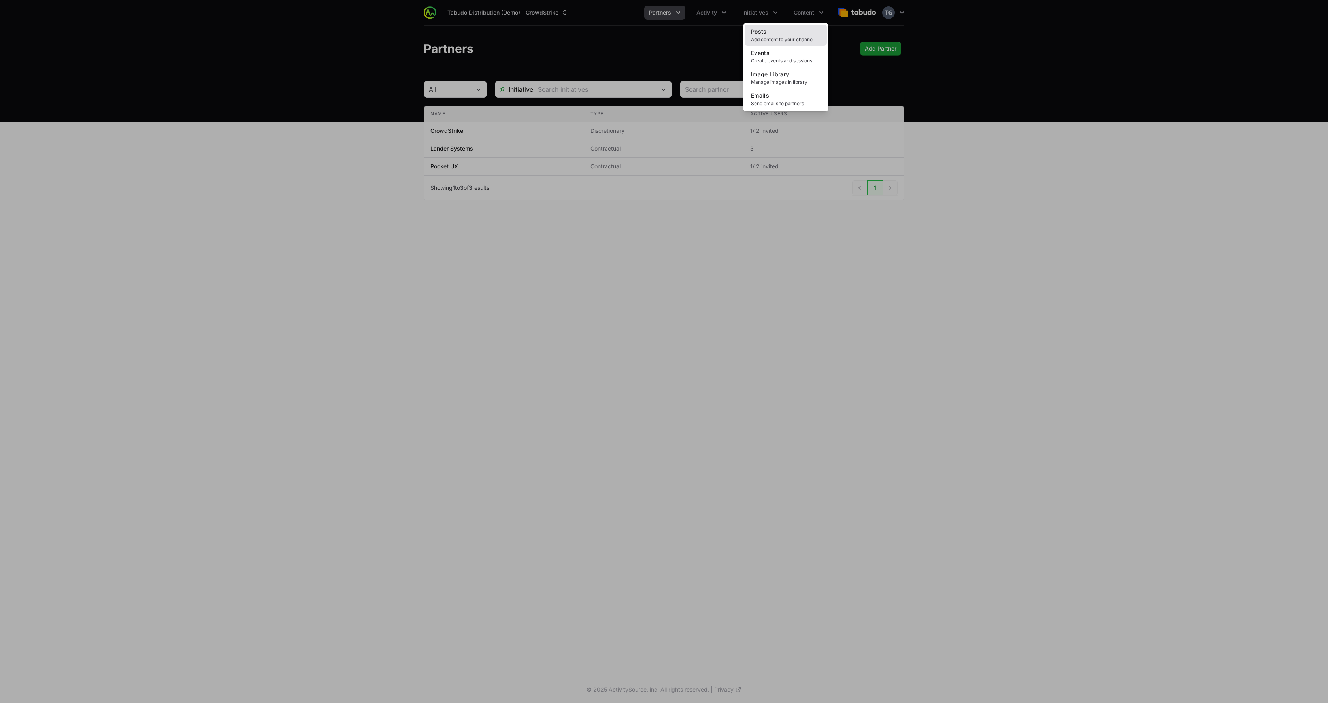
click at [768, 39] on span "Add content to your channel" at bounding box center [786, 39] width 70 height 6
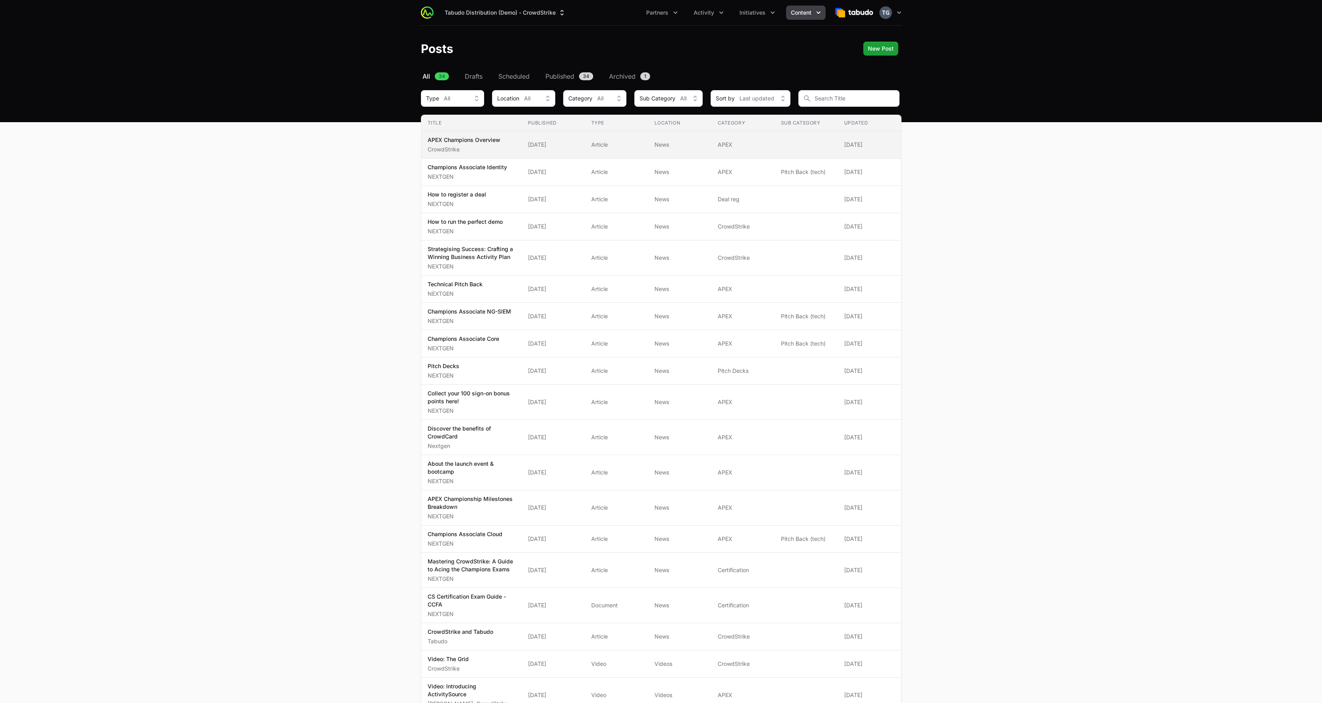
click at [471, 145] on div "APEX Champions Overview CrowdStrike" at bounding box center [464, 144] width 73 height 17
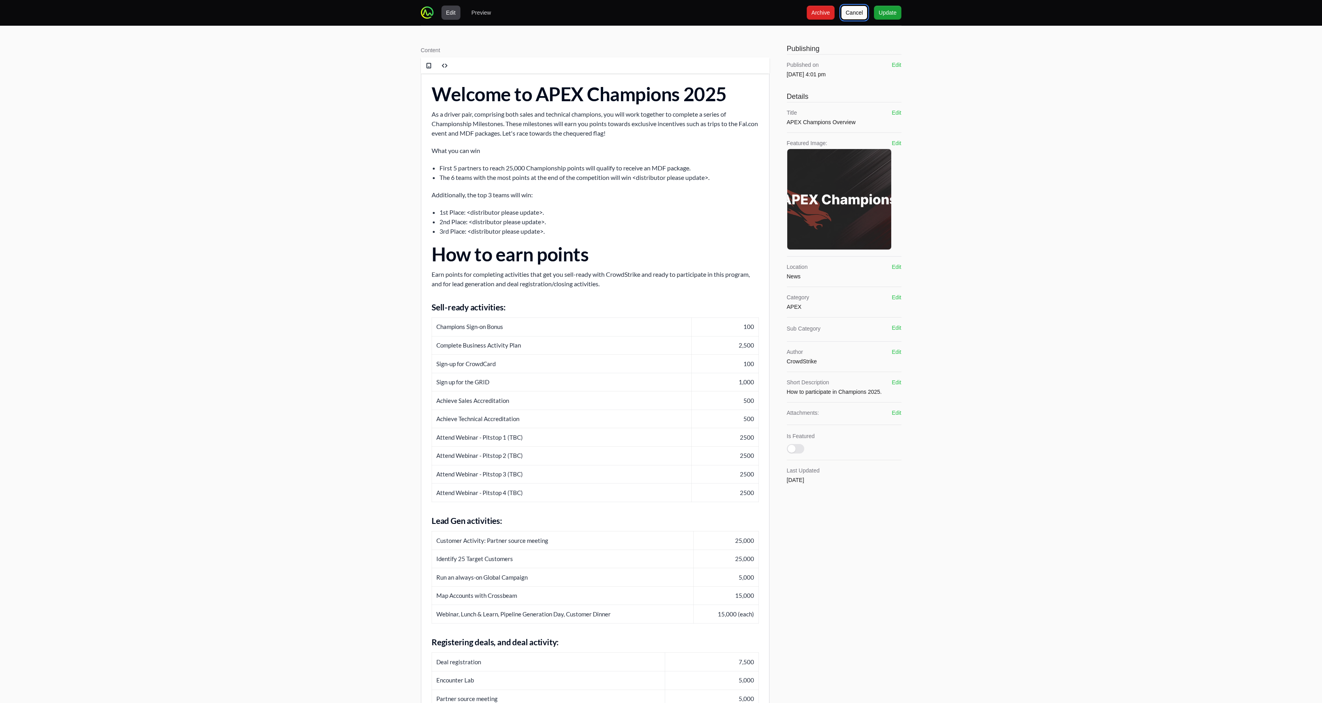
click at [849, 17] on span "Cancel" at bounding box center [854, 12] width 17 height 9
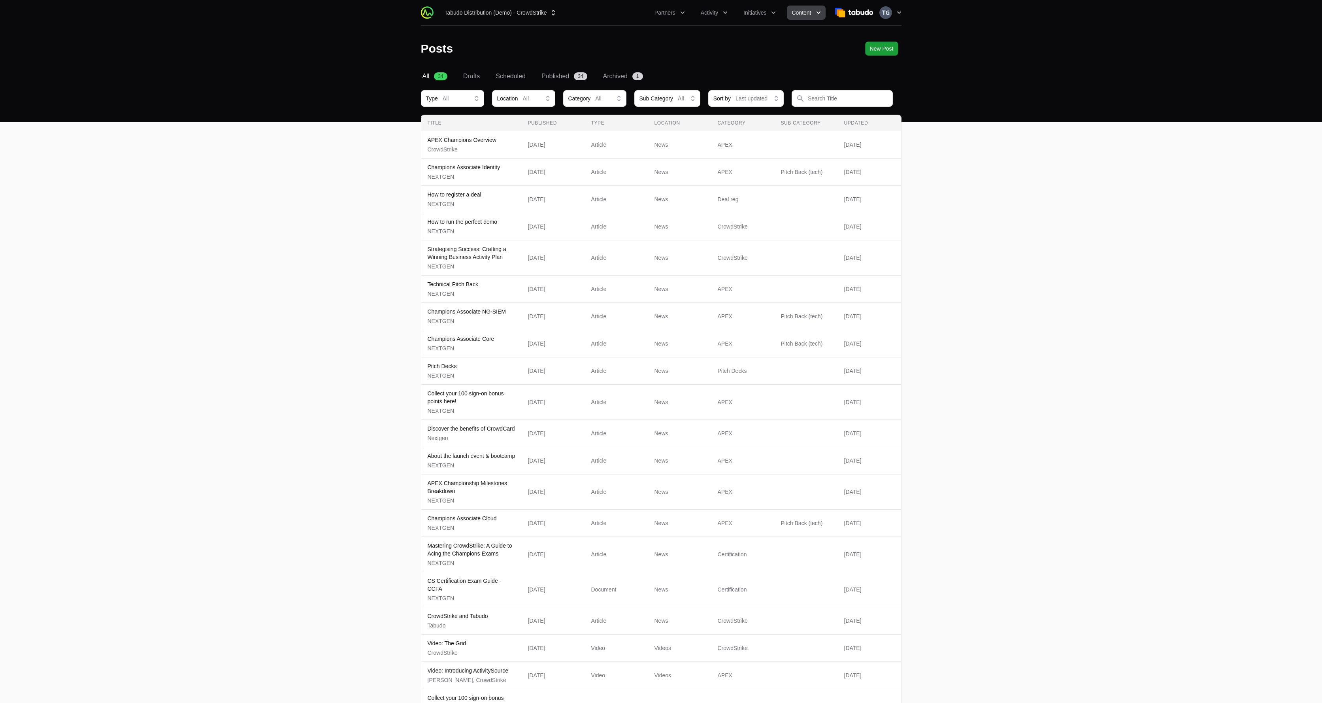
click at [519, 2] on div "Tabudo Distribution (Demo) - CrowdStrike Partners Activity Initiatives Content …" at bounding box center [661, 12] width 481 height 25
click at [514, 20] on div "Tabudo Distribution (Demo) - CrowdStrike Partners Activity Initiatives Content …" at bounding box center [661, 12] width 481 height 25
click at [517, 15] on button "Tabudo Distribution (Demo) - CrowdStrike" at bounding box center [501, 13] width 122 height 14
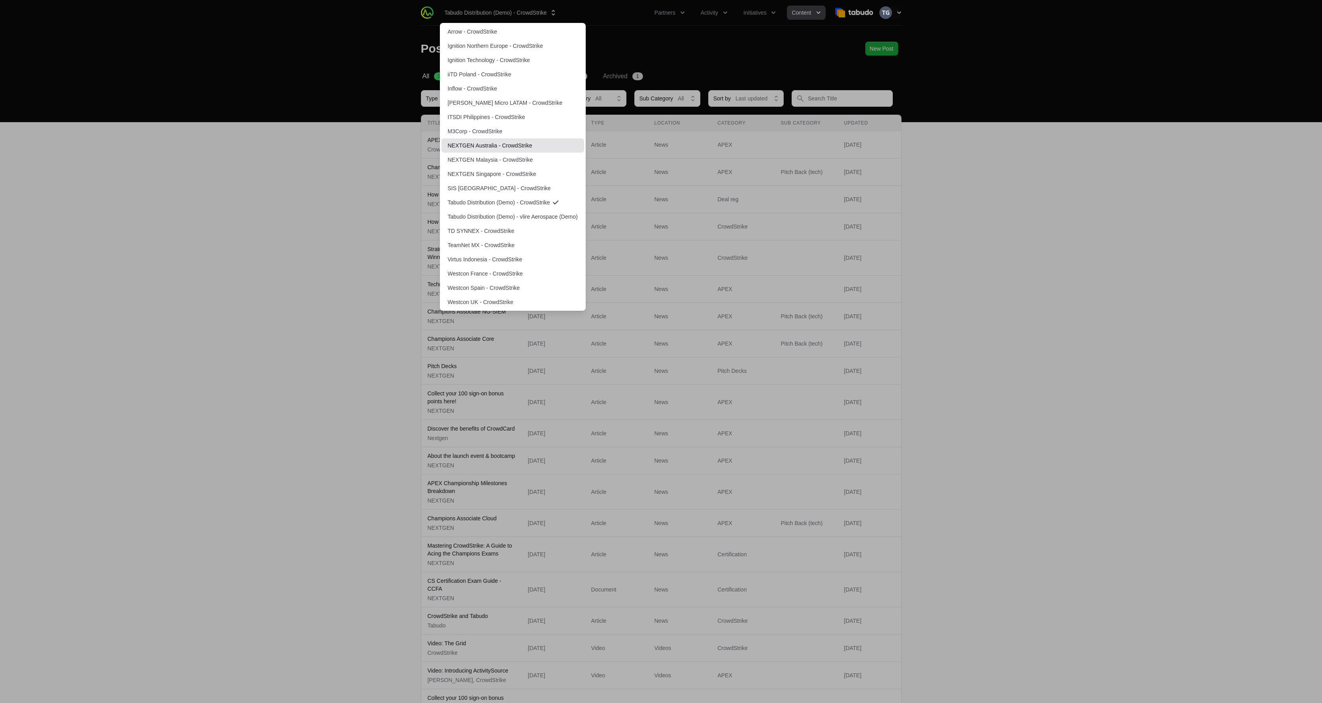
click at [517, 145] on link "NEXTGEN Australia - CrowdStrike" at bounding box center [513, 145] width 143 height 14
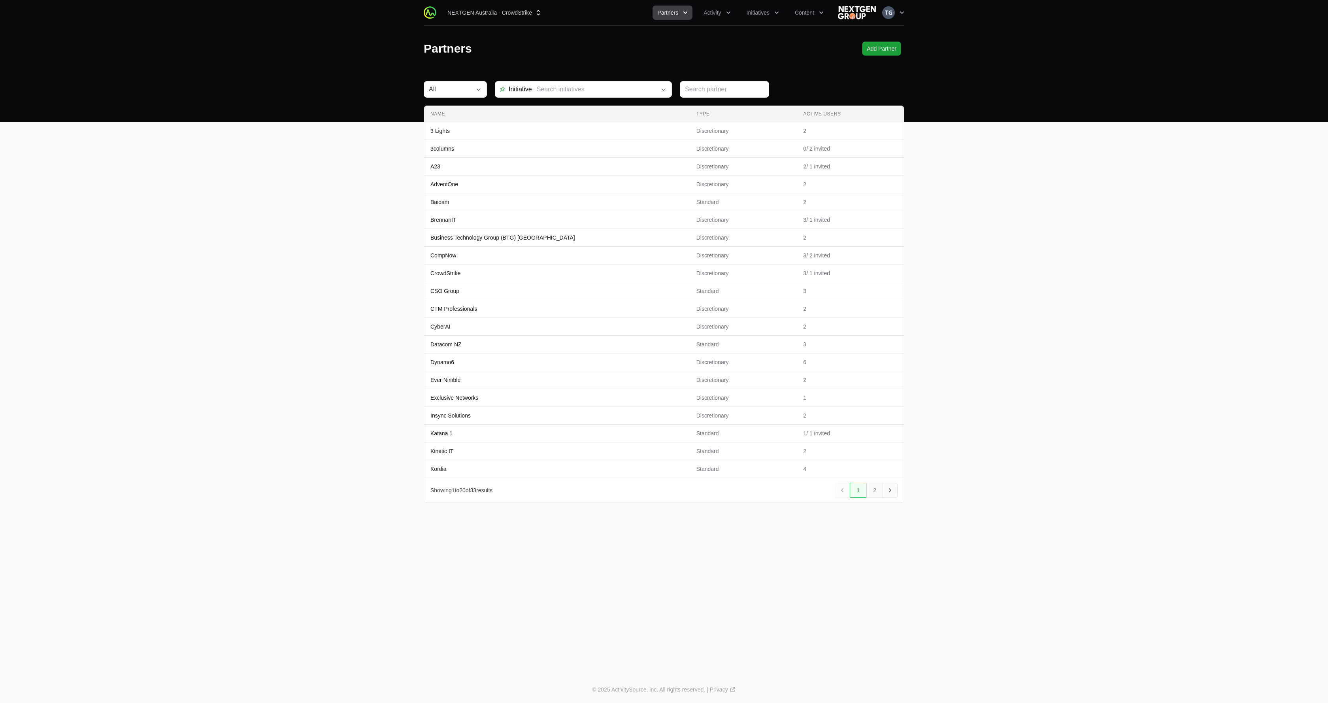
click at [899, 11] on icon "button" at bounding box center [902, 13] width 8 height 8
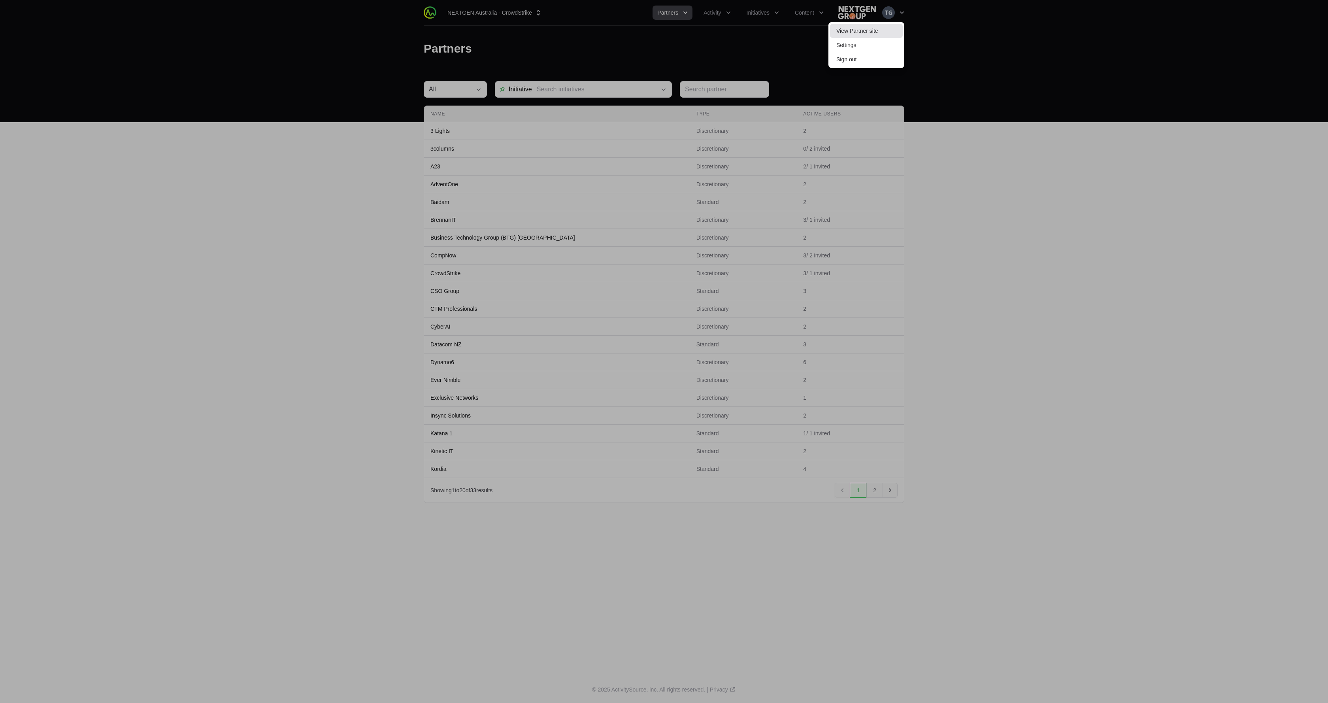
click at [883, 29] on link "View Partner site" at bounding box center [866, 31] width 73 height 14
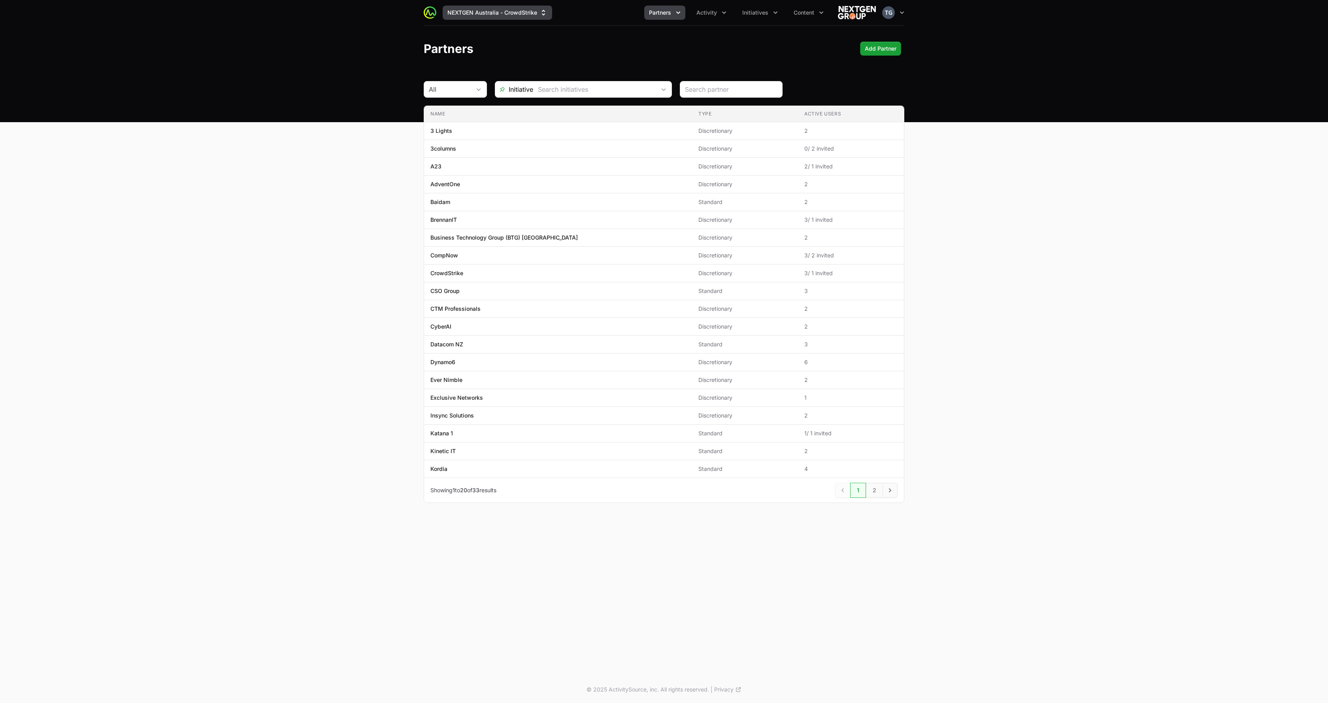
click at [522, 15] on button "NEXTGEN Australia - CrowdStrike" at bounding box center [498, 13] width 110 height 14
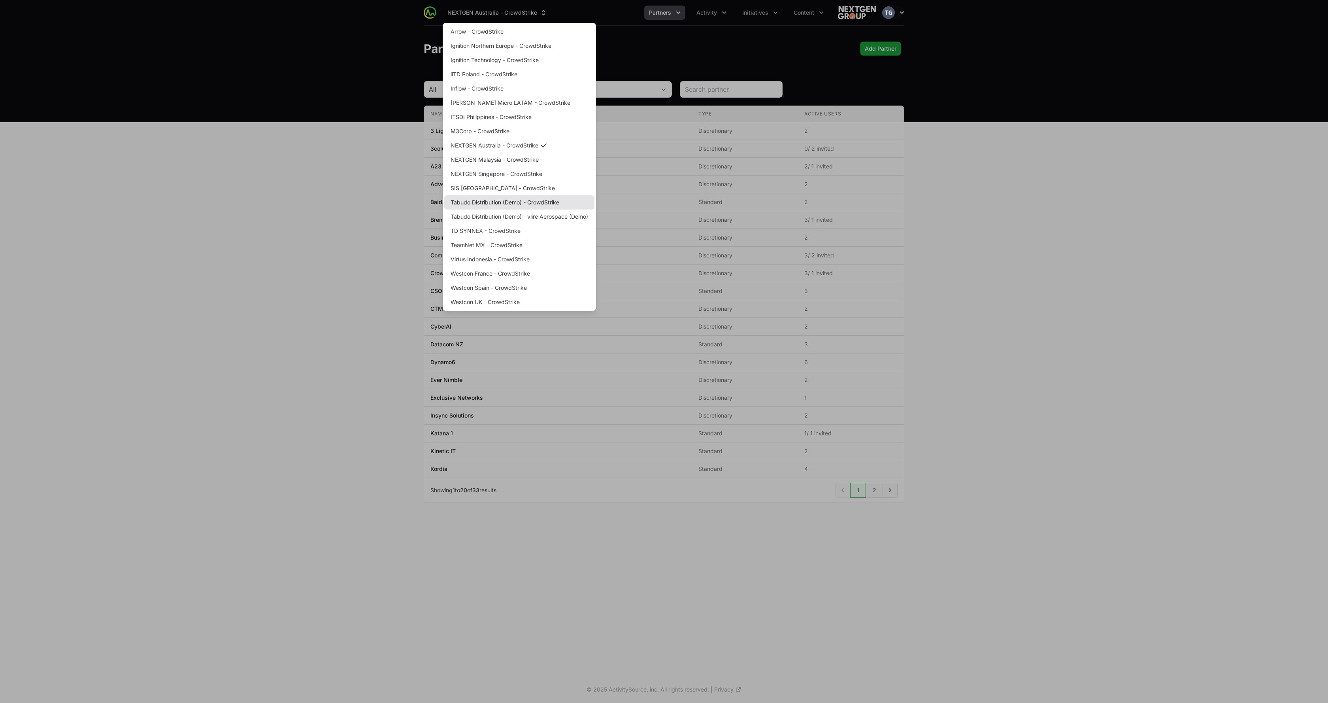
click at [547, 203] on link "Tabudo Distribution (Demo) - CrowdStrike" at bounding box center [519, 202] width 150 height 14
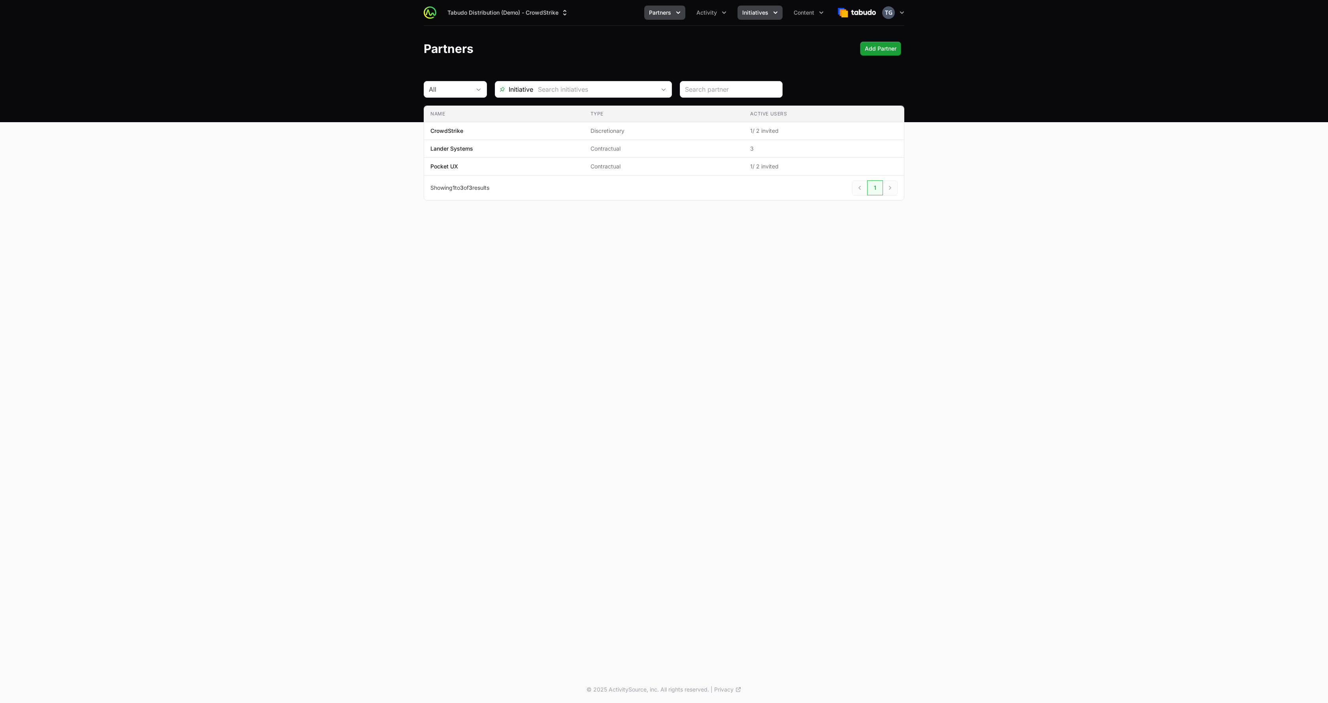
click at [762, 14] on span "Initiatives" at bounding box center [755, 13] width 26 height 8
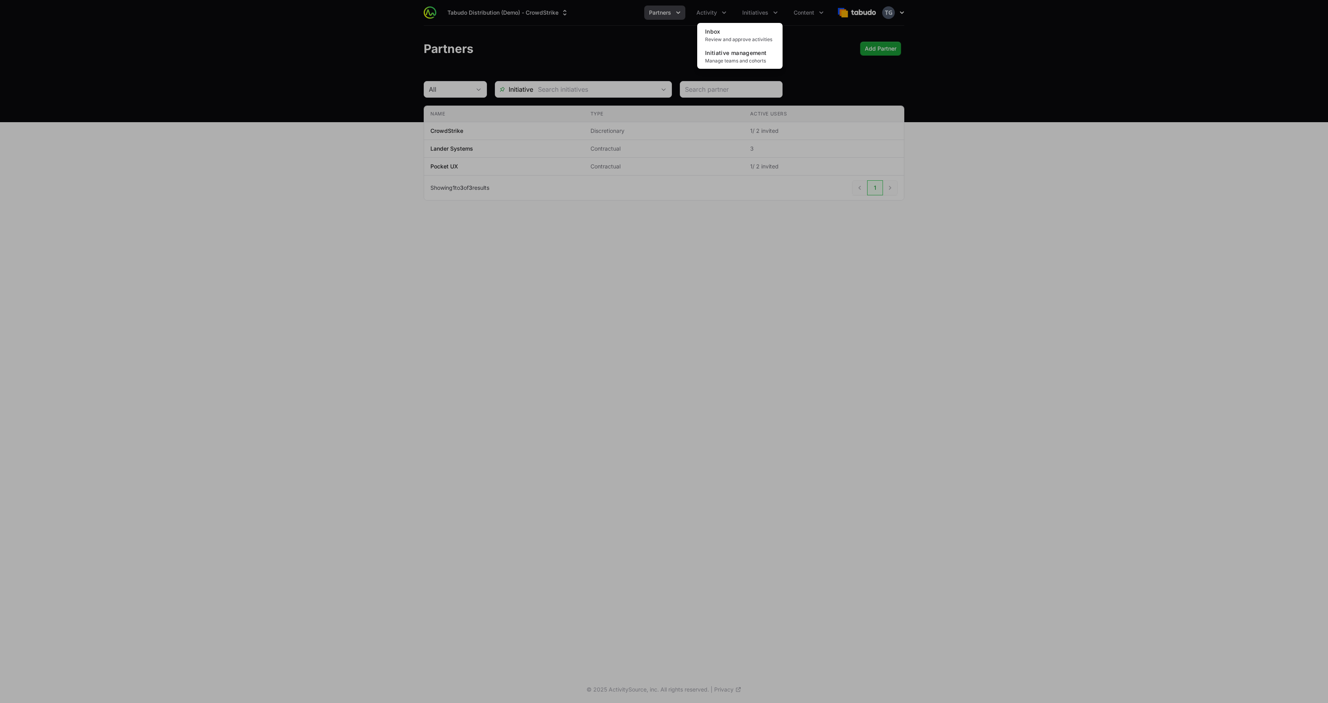
click at [900, 19] on div "Initiatives menu" at bounding box center [664, 351] width 1328 height 703
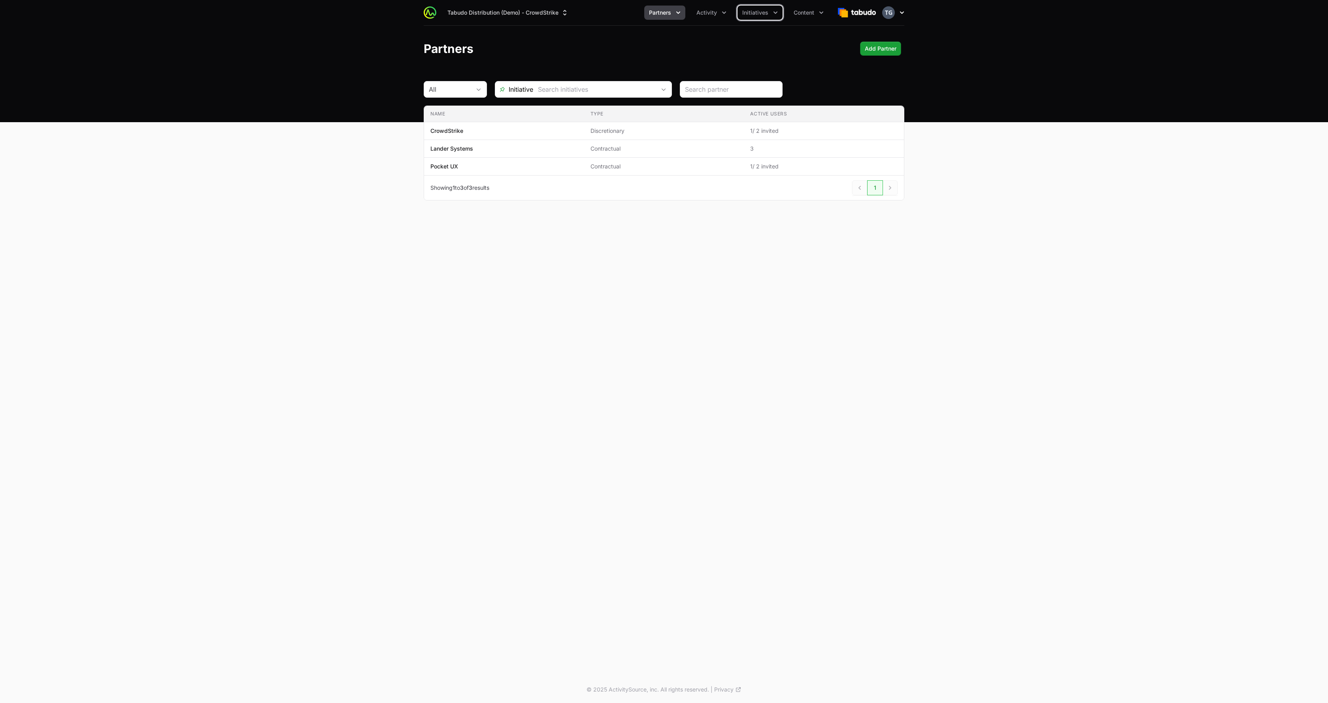
click at [901, 14] on icon "button" at bounding box center [902, 13] width 8 height 8
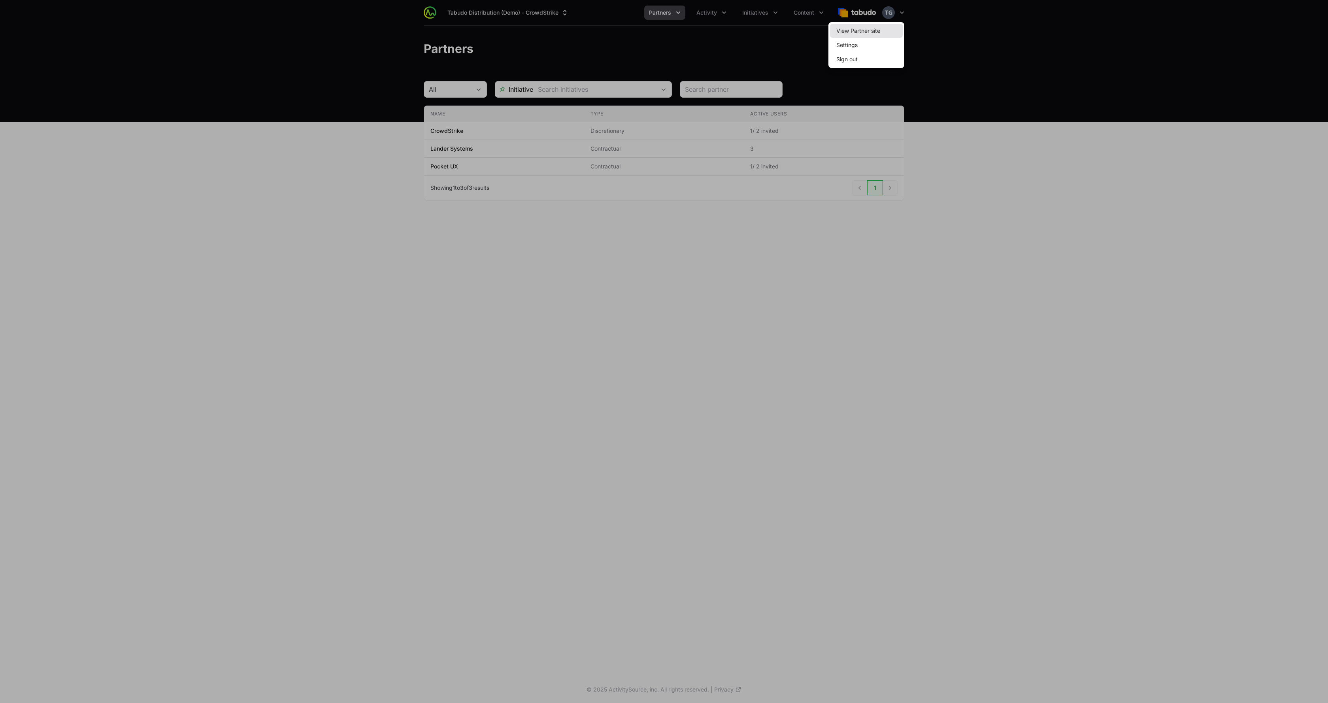
click at [891, 33] on link "View Partner site" at bounding box center [866, 31] width 73 height 14
